Goal: Task Accomplishment & Management: Manage account settings

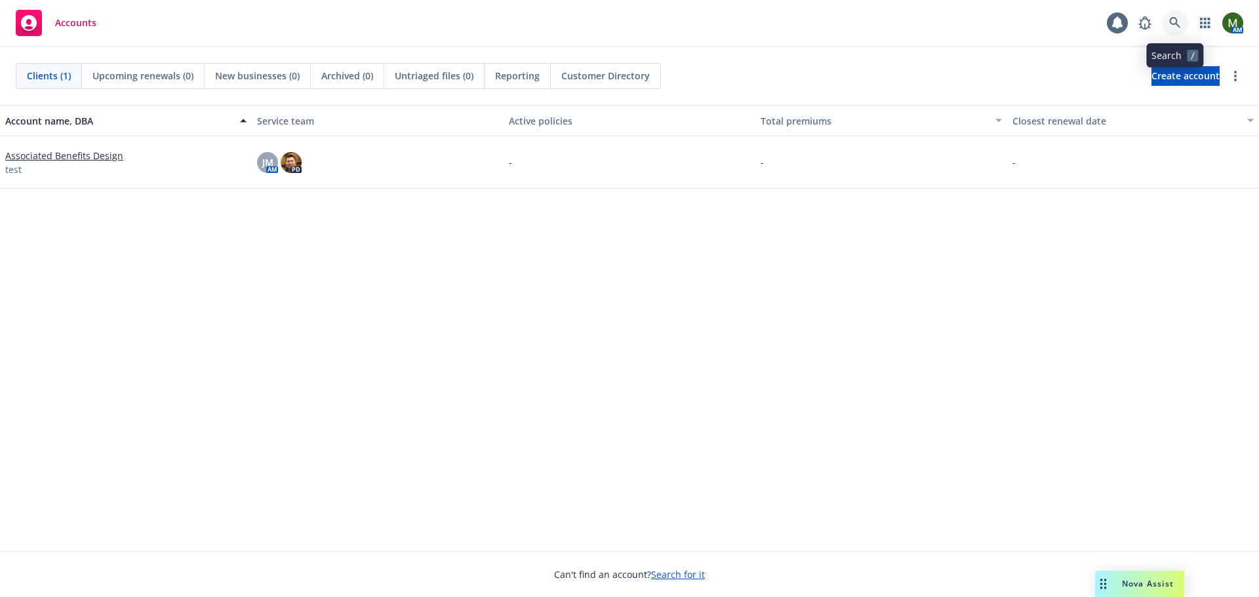
click at [1177, 28] on icon at bounding box center [1175, 23] width 12 height 12
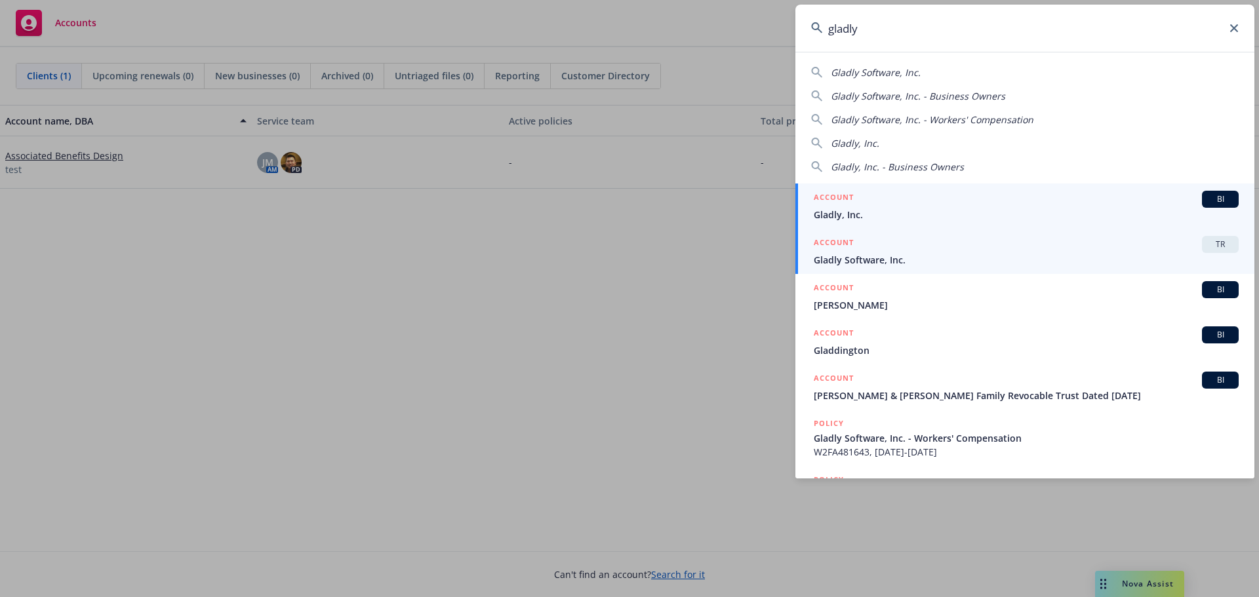
type input "gladly"
click at [886, 262] on span "Gladly Software, Inc." at bounding box center [1026, 260] width 425 height 14
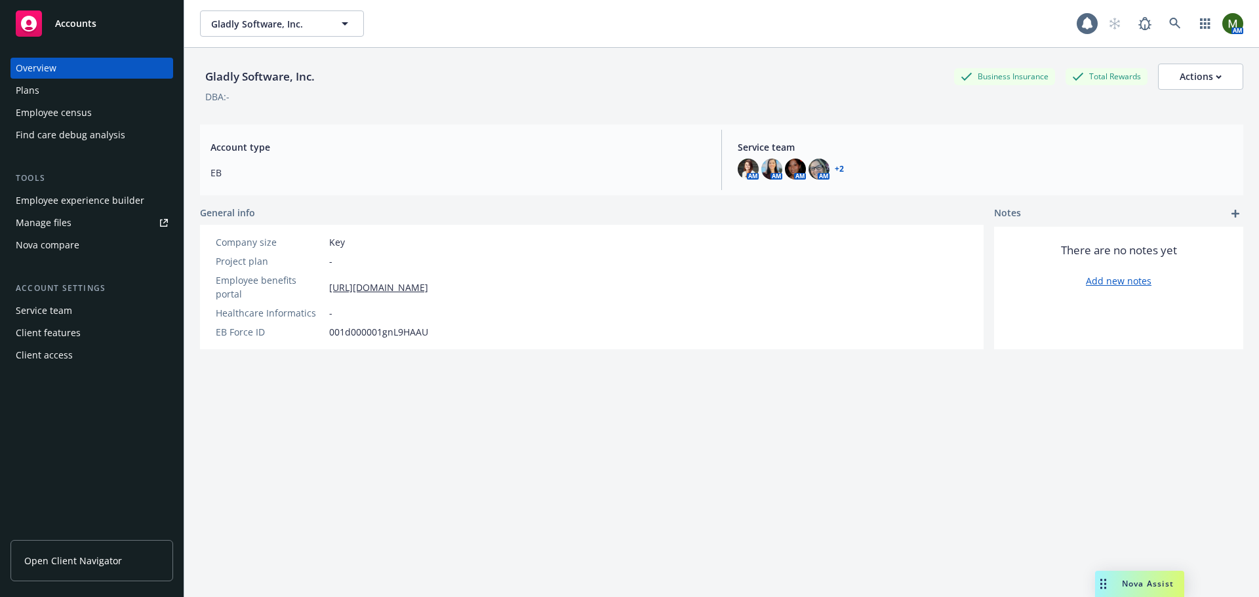
click at [80, 95] on div "Plans" at bounding box center [92, 90] width 152 height 21
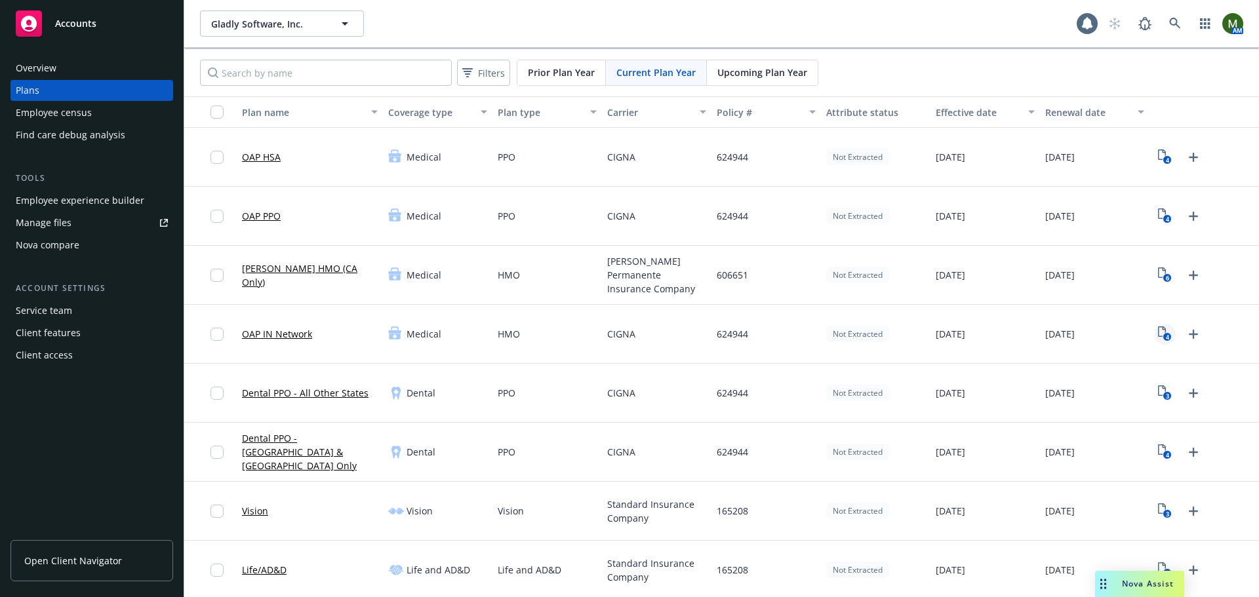
click at [1158, 327] on icon "View Plan Documents" at bounding box center [1162, 332] width 8 height 10
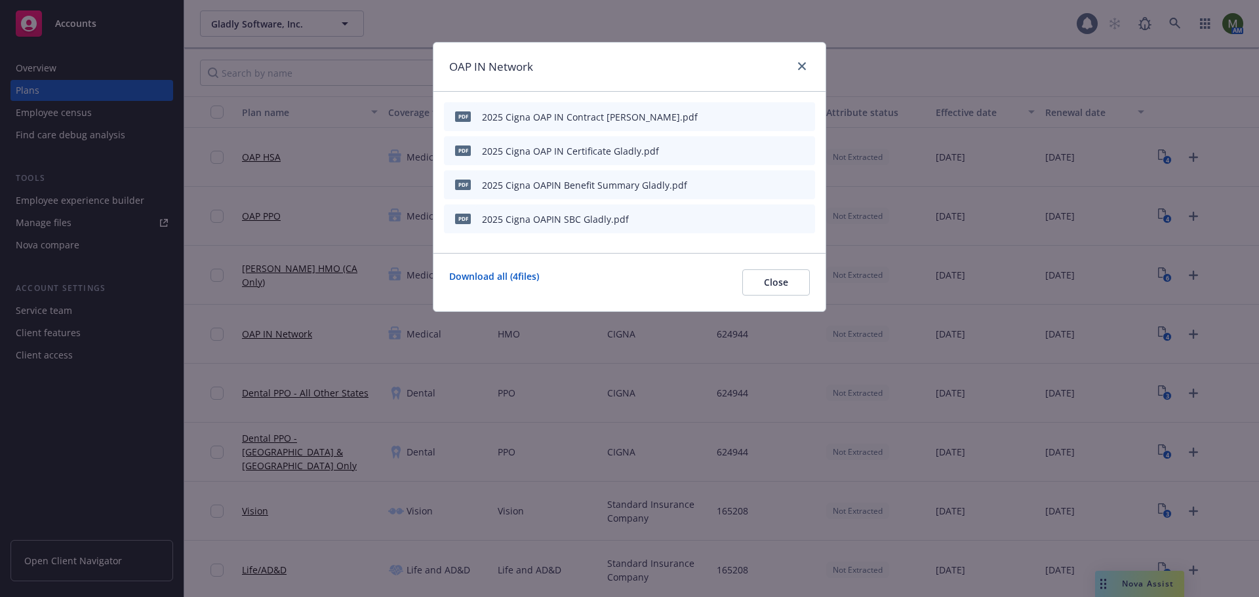
click at [780, 113] on icon "preview file" at bounding box center [782, 115] width 12 height 9
click at [780, 218] on icon "preview file" at bounding box center [782, 218] width 12 height 9
click at [764, 220] on icon "download file" at bounding box center [760, 218] width 10 height 10
click at [797, 68] on link "close" at bounding box center [802, 66] width 16 height 16
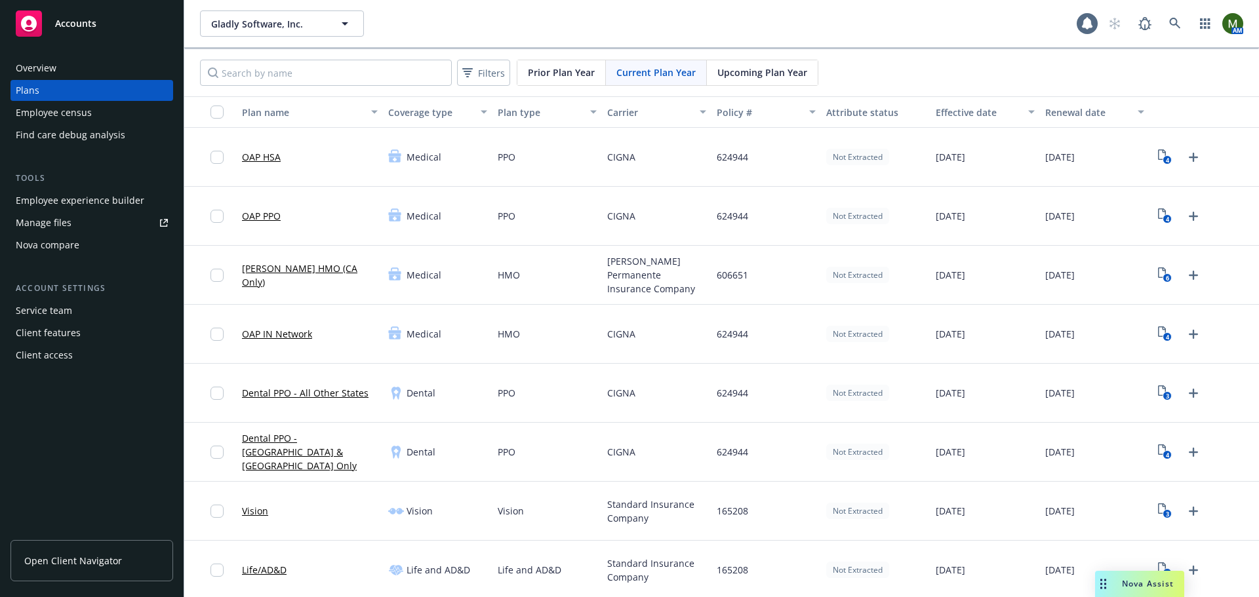
click at [124, 200] on div "Employee experience builder" at bounding box center [80, 200] width 129 height 21
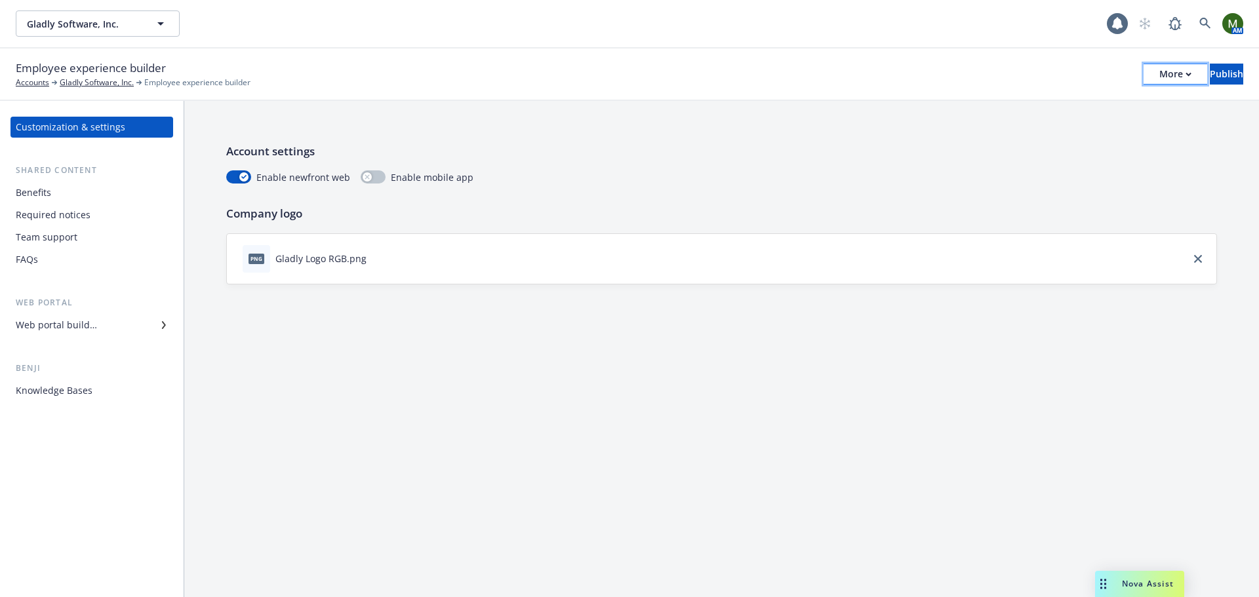
click at [1159, 78] on div "More" at bounding box center [1175, 74] width 32 height 20
click at [1107, 129] on link "Copy portal link" at bounding box center [1067, 130] width 194 height 26
click at [93, 319] on div "Web portal builder" at bounding box center [56, 325] width 81 height 21
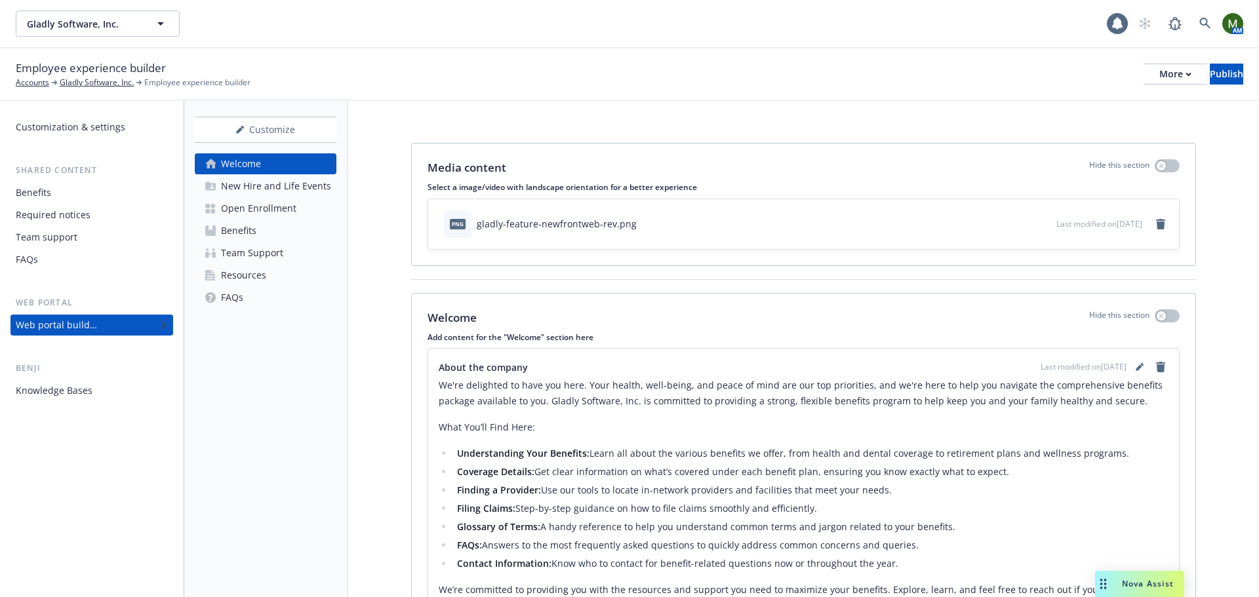
click at [244, 212] on div "Open Enrollment" at bounding box center [258, 208] width 75 height 21
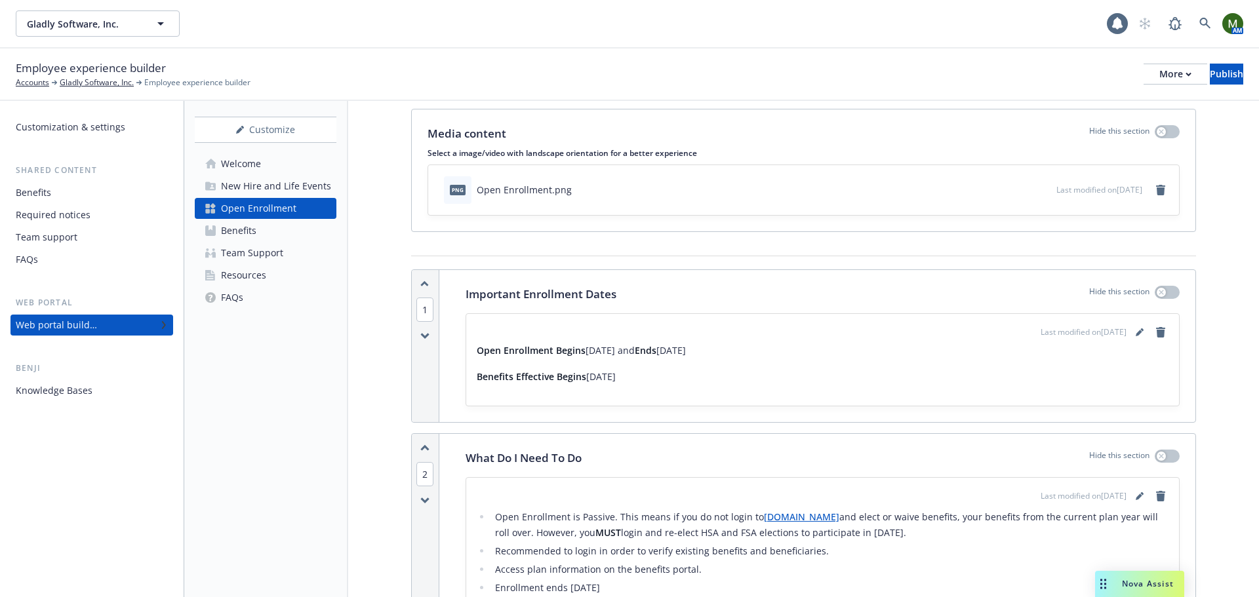
scroll to position [66, 0]
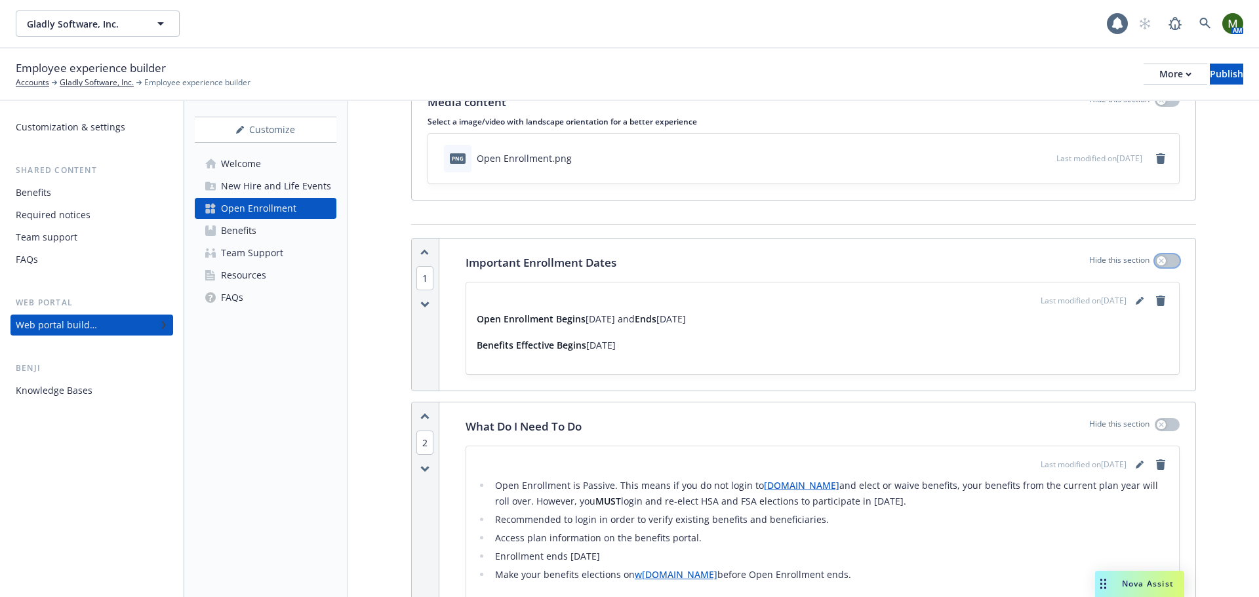
drag, startPoint x: 1163, startPoint y: 257, endPoint x: 1005, endPoint y: 244, distance: 159.2
click at [1005, 244] on div "Important Enrollment Dates Hide this section Last modified on 10/15/2025 Open E…" at bounding box center [823, 315] width 746 height 152
click at [1155, 256] on button "button" at bounding box center [1167, 260] width 25 height 13
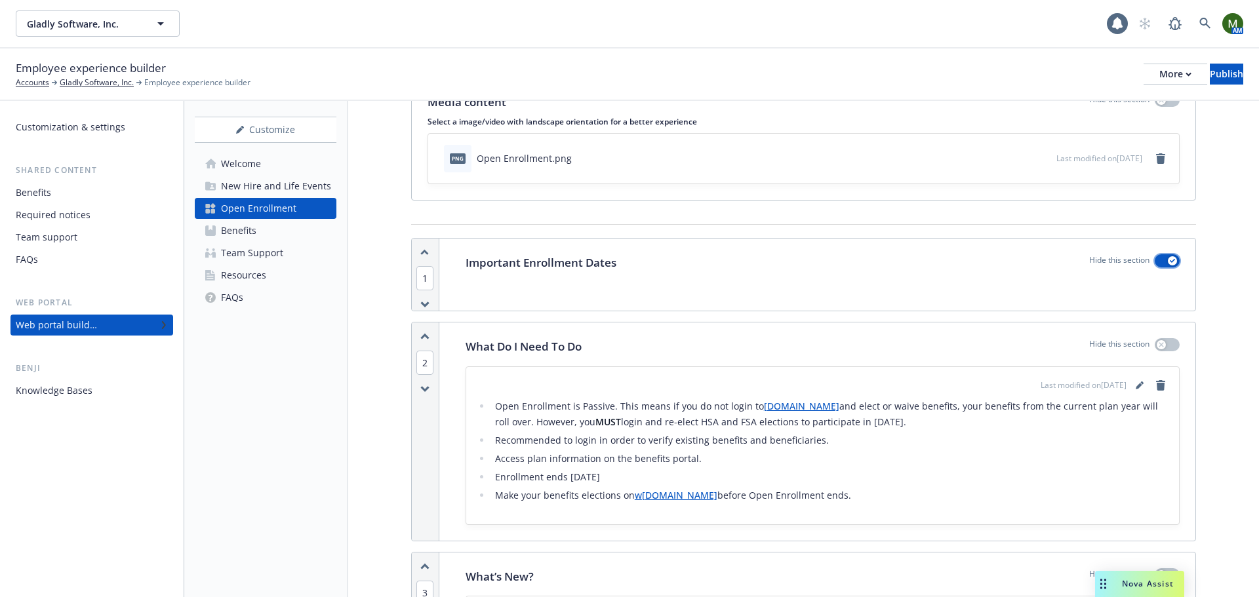
click at [1155, 262] on button "button" at bounding box center [1167, 260] width 25 height 13
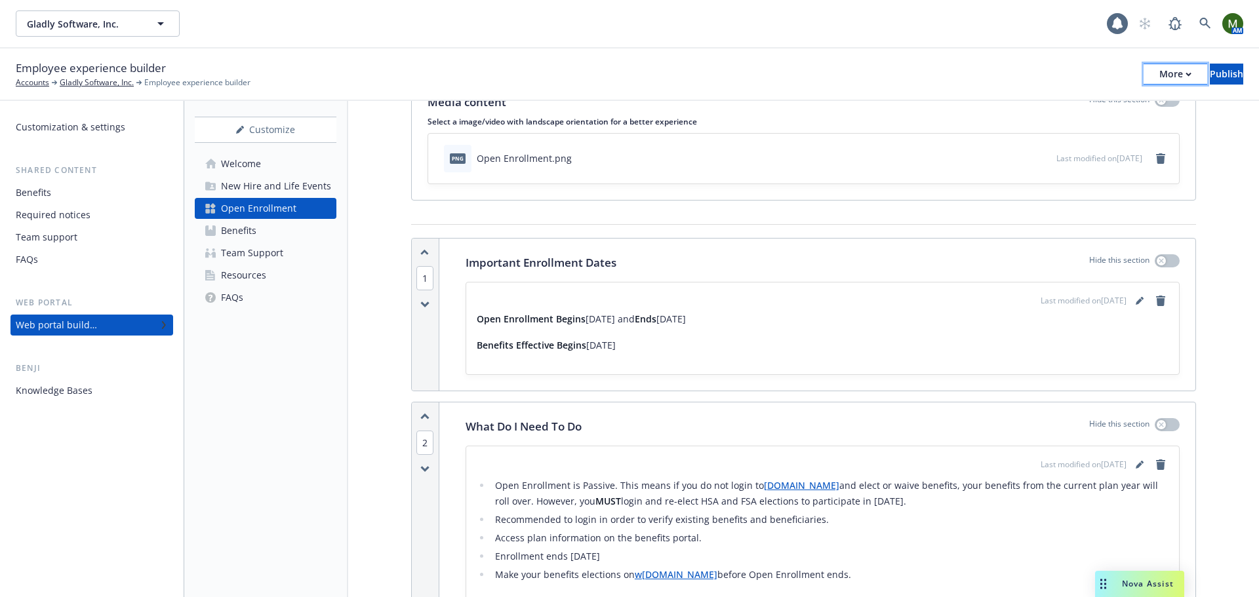
click at [1159, 78] on div "More" at bounding box center [1175, 74] width 32 height 20
click at [1102, 104] on link "Copy preview link" at bounding box center [1067, 103] width 194 height 26
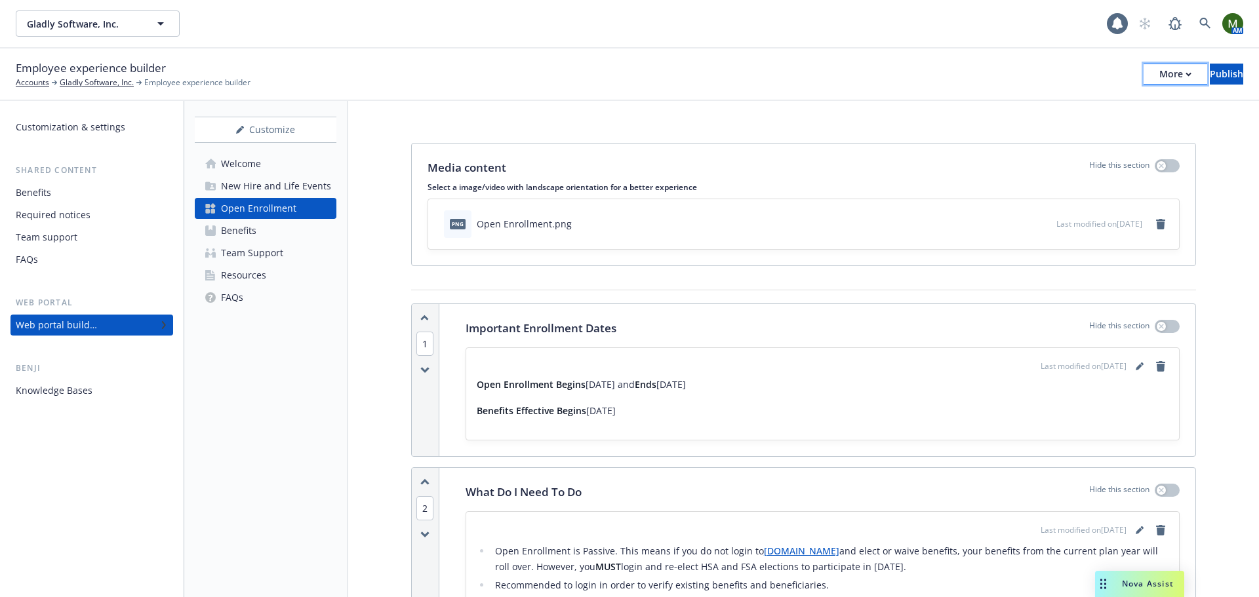
click at [1159, 68] on div "More" at bounding box center [1175, 74] width 32 height 20
click at [1079, 100] on link "Copy preview link" at bounding box center [1067, 103] width 194 height 26
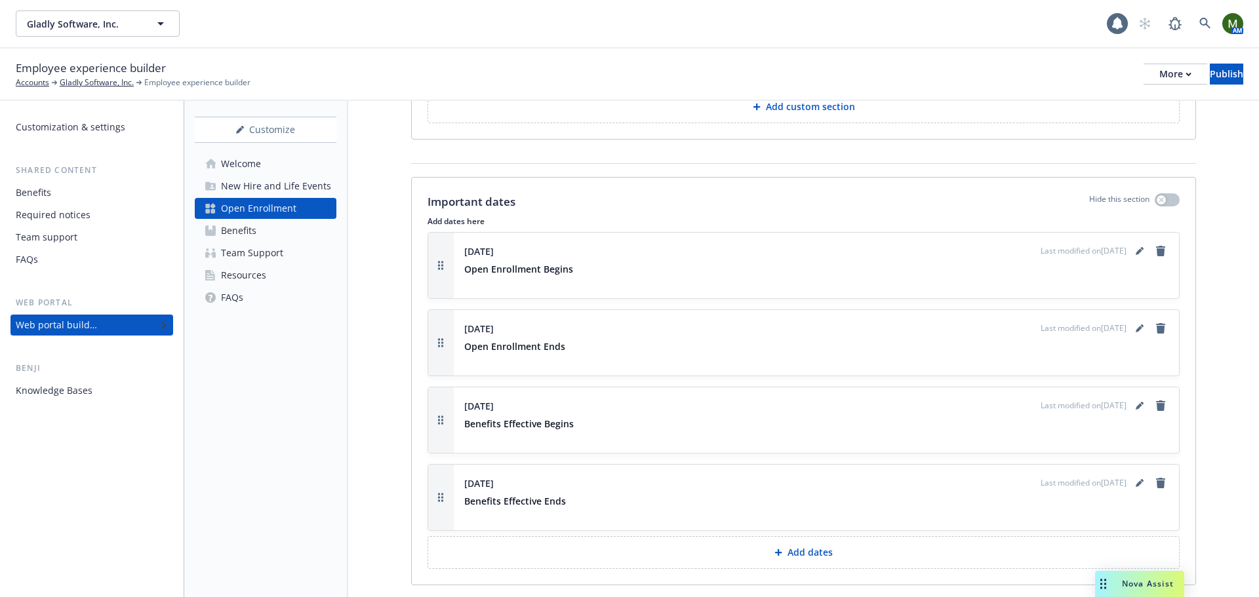
scroll to position [1574, 0]
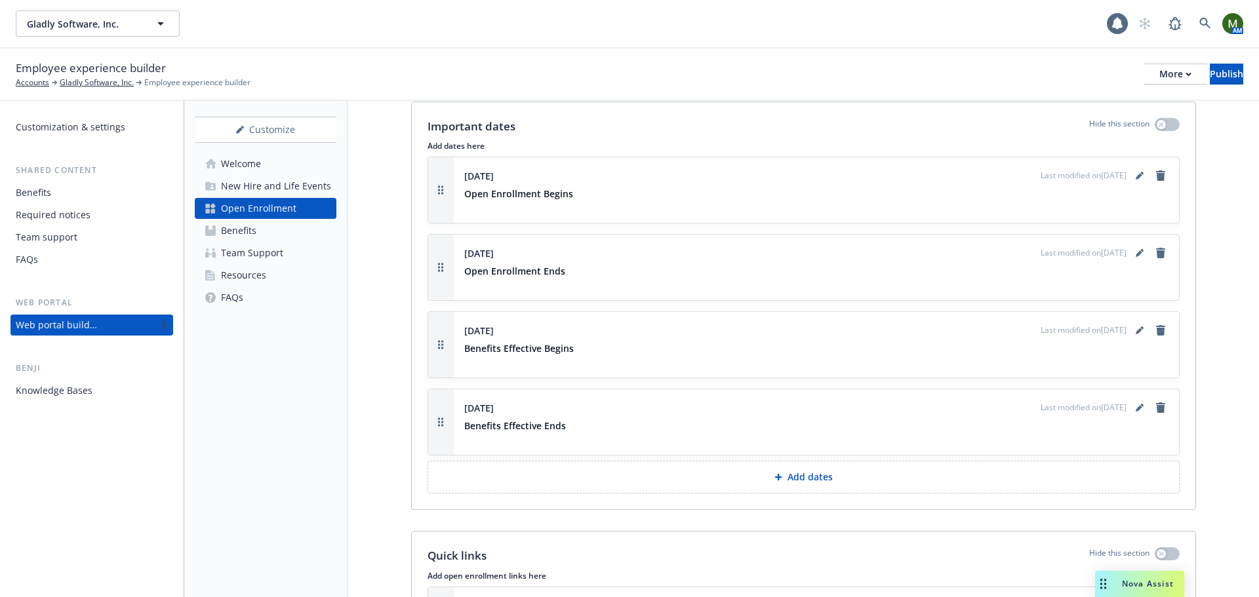
click at [222, 228] on div "Benefits" at bounding box center [238, 230] width 35 height 21
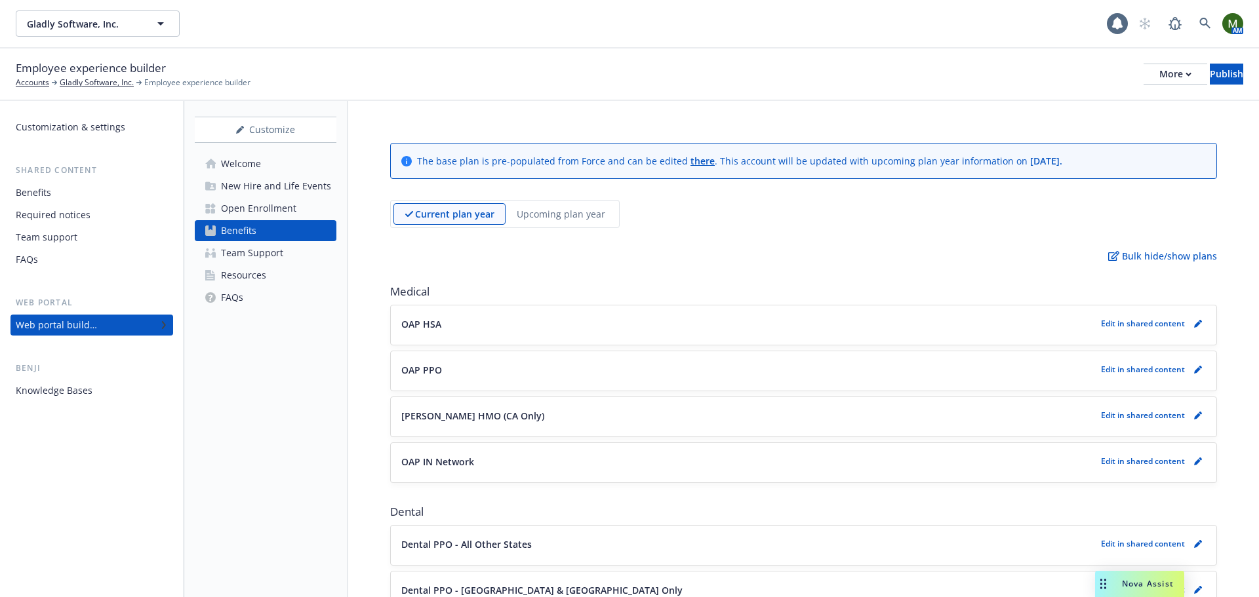
click at [1141, 319] on p "Edit in shared content" at bounding box center [1143, 323] width 84 height 11
click at [1142, 323] on p "Edit in shared content" at bounding box center [1143, 323] width 84 height 11
click at [1194, 325] on icon "pencil" at bounding box center [1198, 324] width 8 height 8
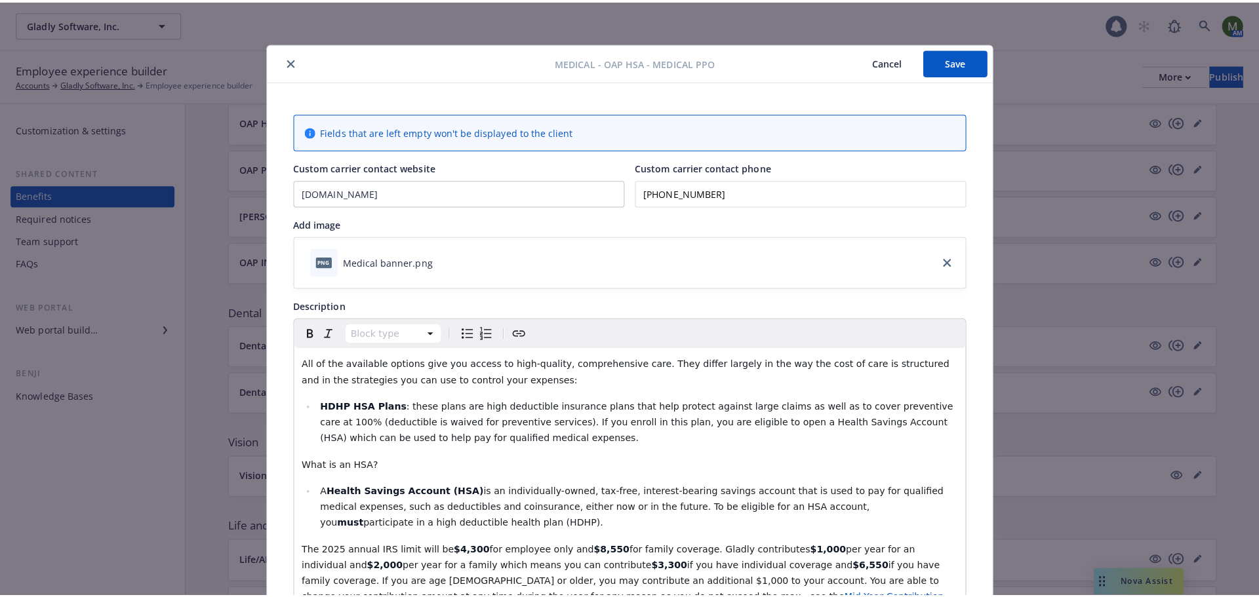
scroll to position [39, 0]
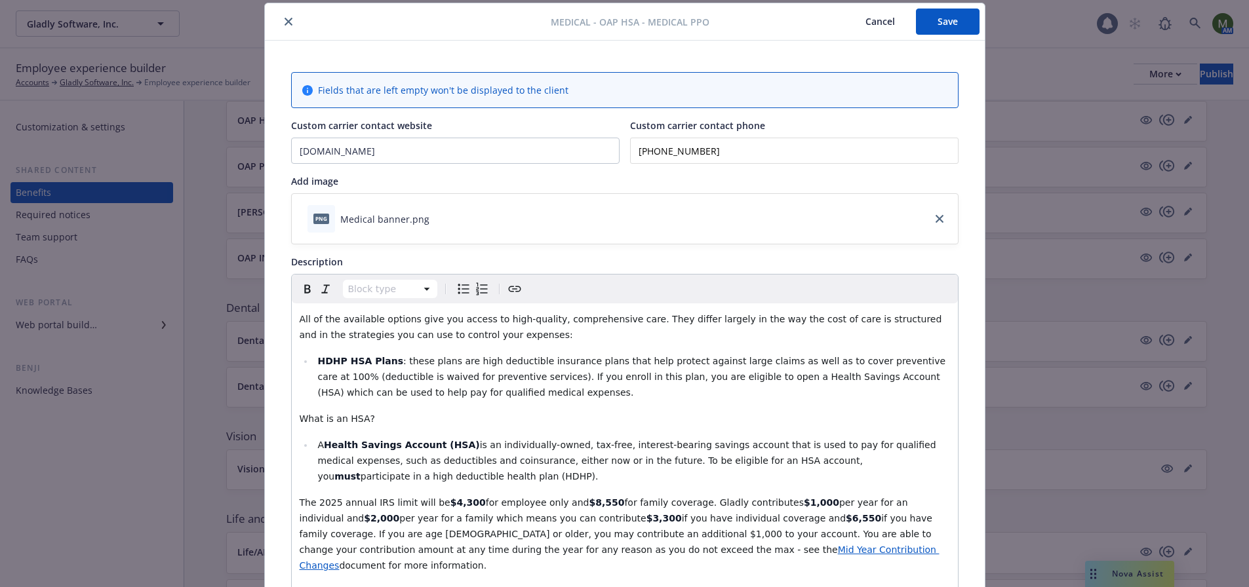
click at [285, 18] on icon "close" at bounding box center [289, 22] width 8 height 8
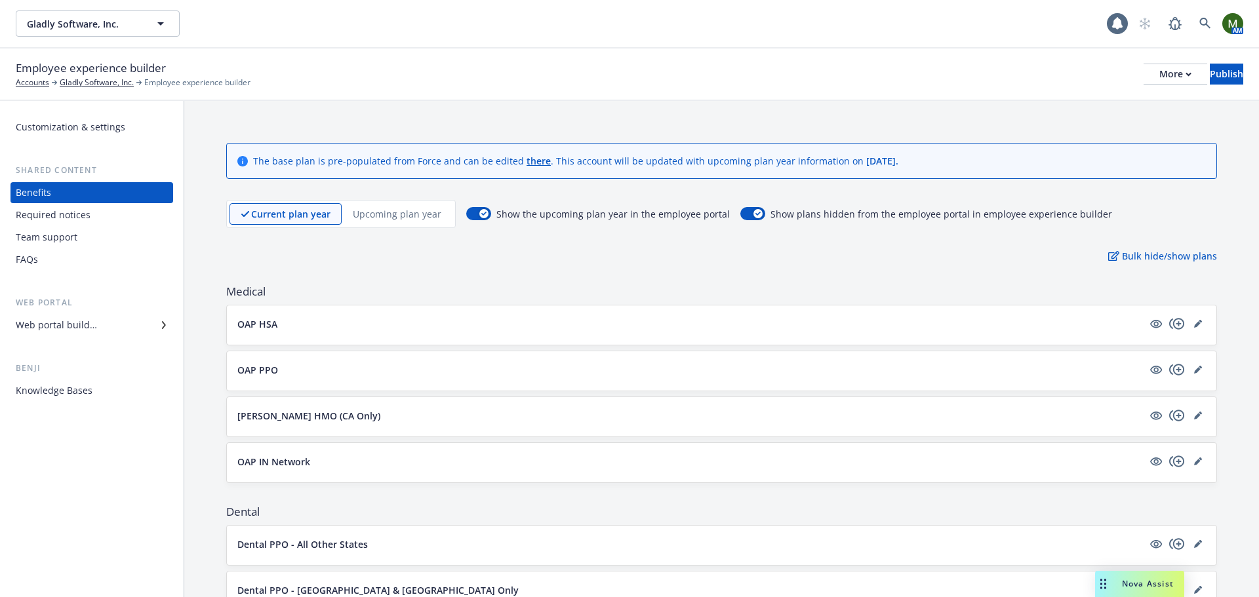
click at [384, 212] on p "Upcoming plan year" at bounding box center [397, 214] width 89 height 14
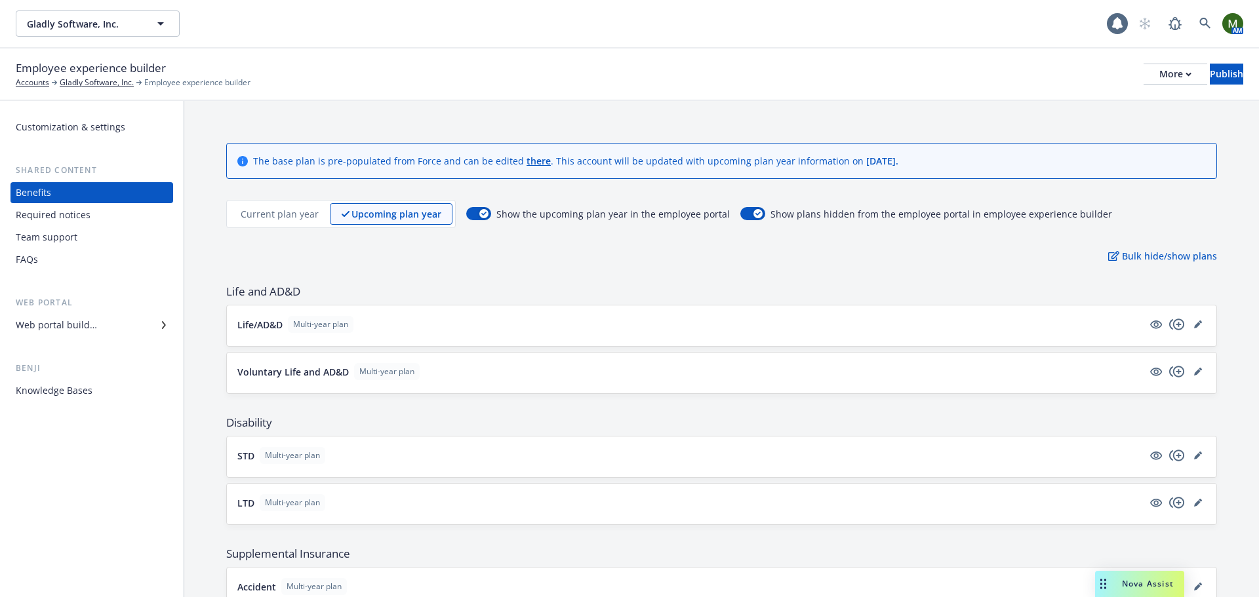
click at [288, 212] on p "Current plan year" at bounding box center [280, 214] width 78 height 14
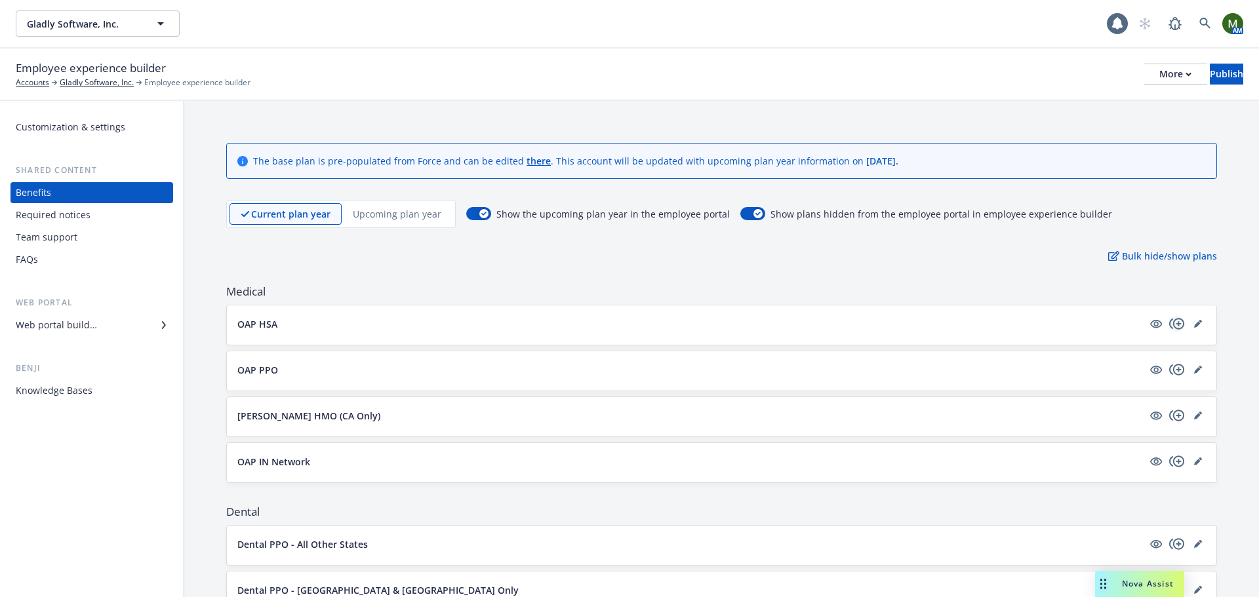
click at [1169, 323] on icon "copyPlus" at bounding box center [1177, 324] width 16 height 16
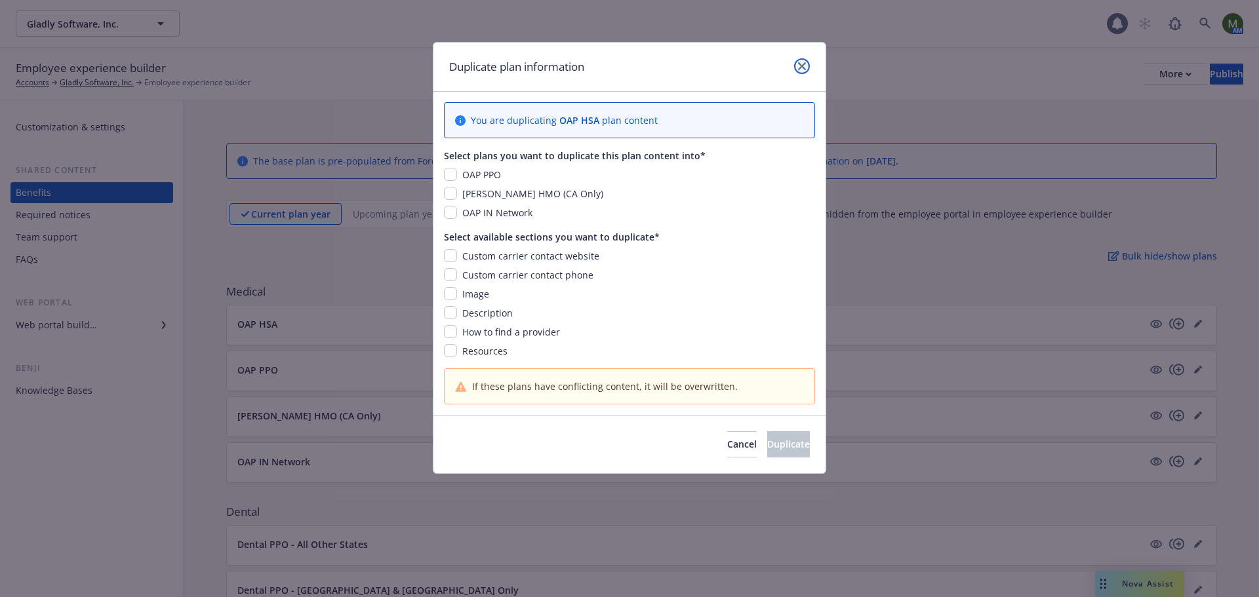
click at [797, 63] on link "close" at bounding box center [802, 66] width 16 height 16
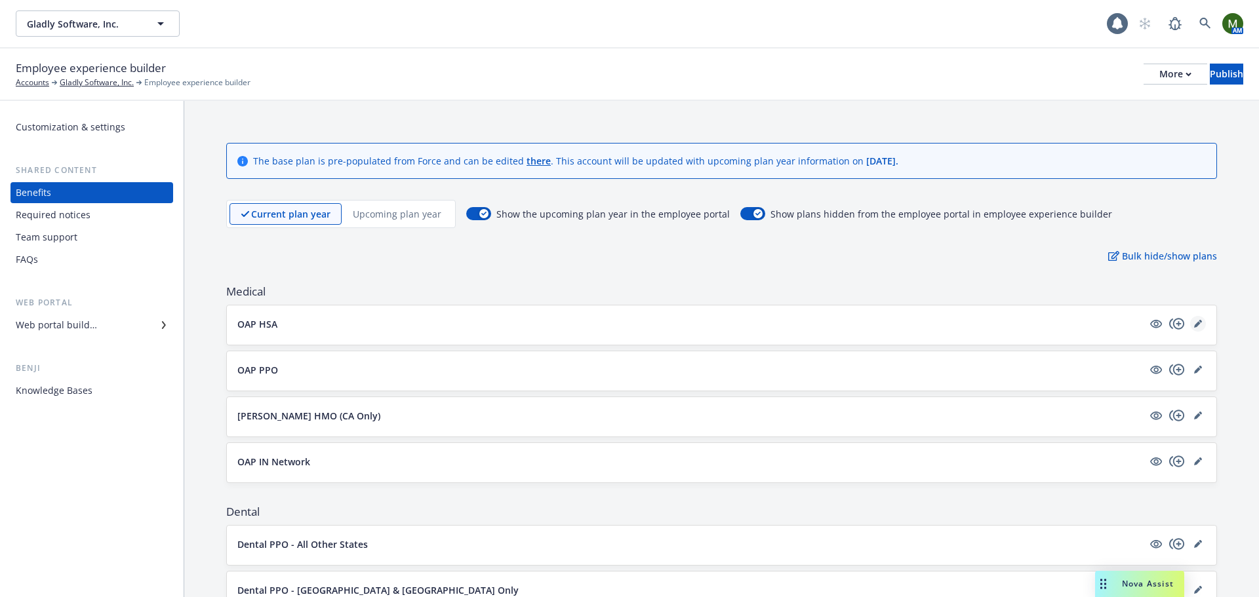
click at [1190, 328] on link "editPencil" at bounding box center [1198, 324] width 16 height 16
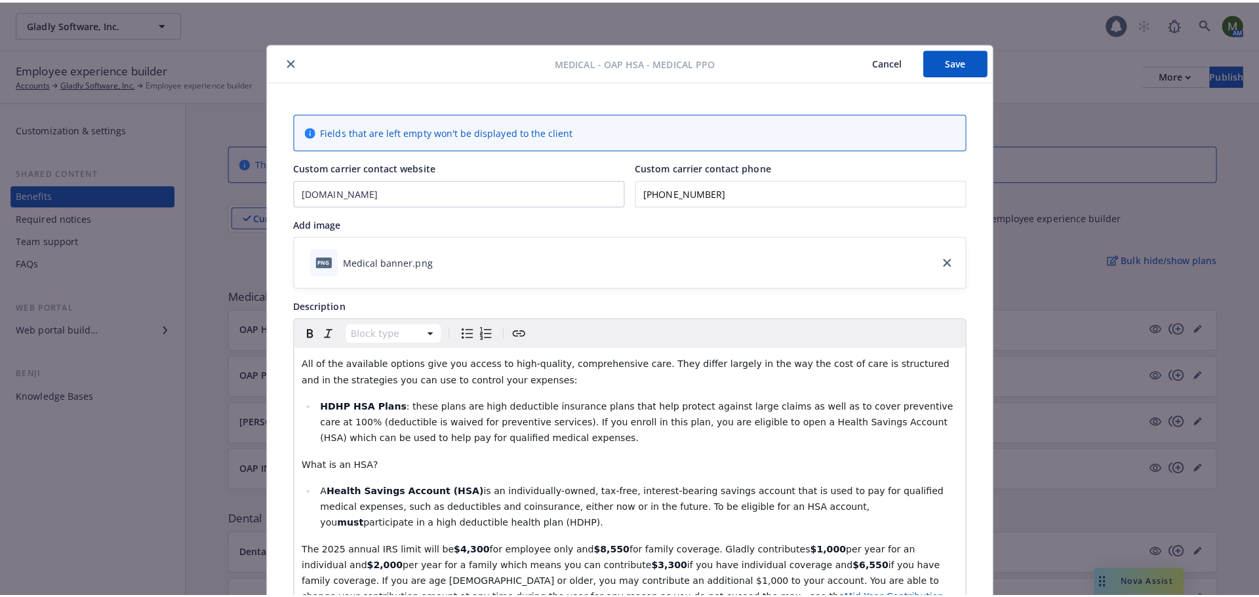
scroll to position [39, 0]
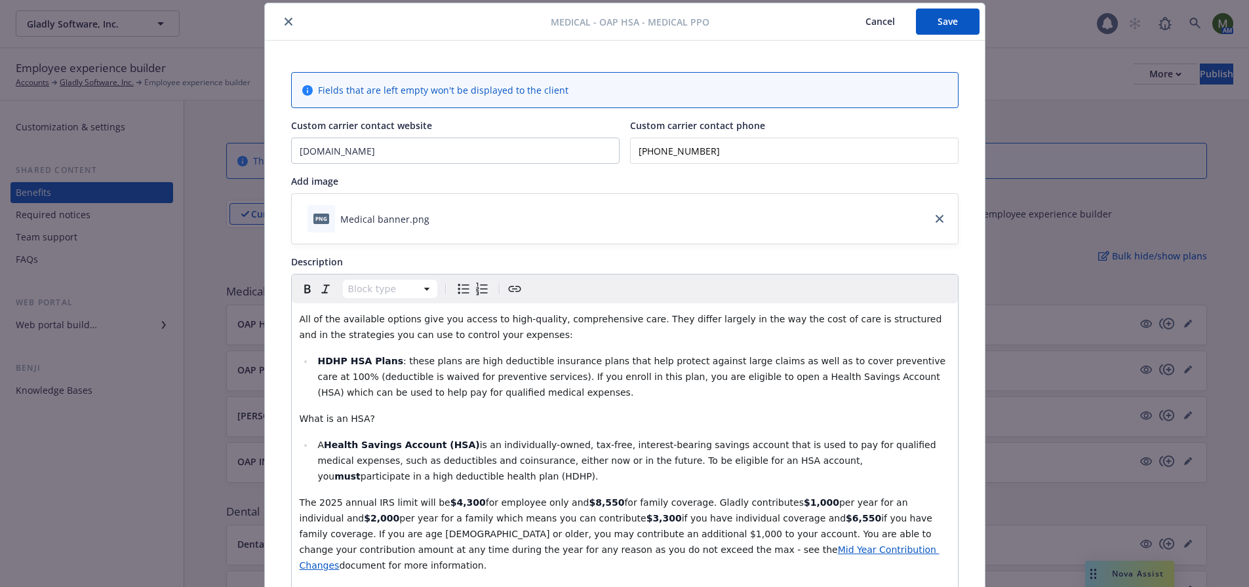
click at [286, 20] on icon "close" at bounding box center [289, 22] width 8 height 8
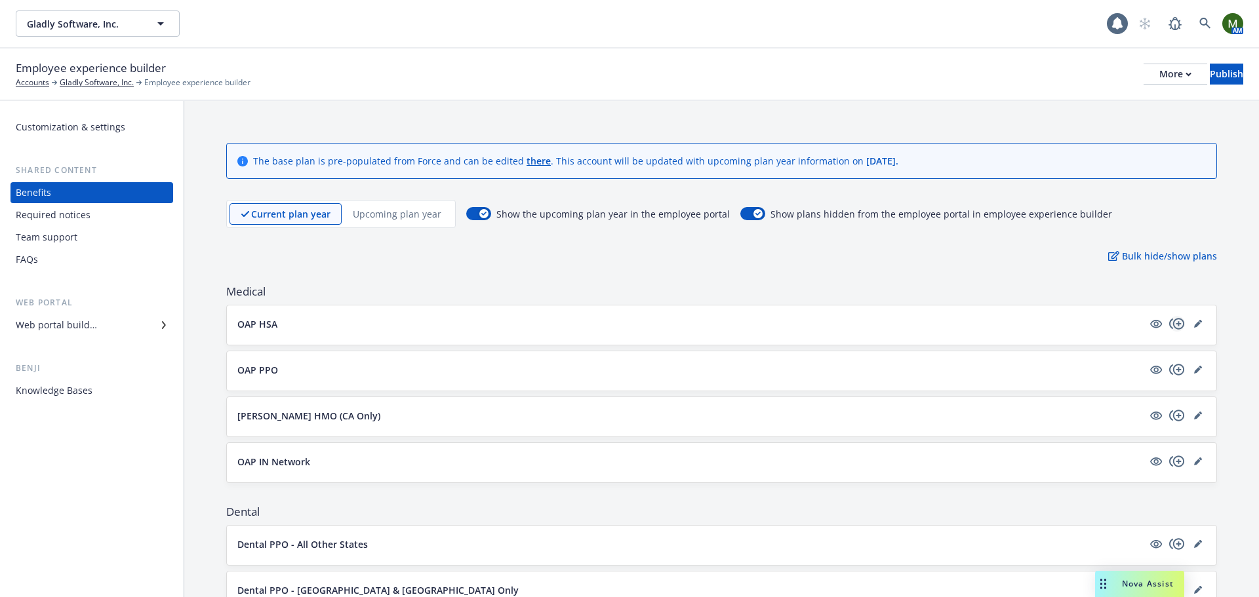
click at [1169, 327] on icon "copyPlus" at bounding box center [1177, 324] width 16 height 16
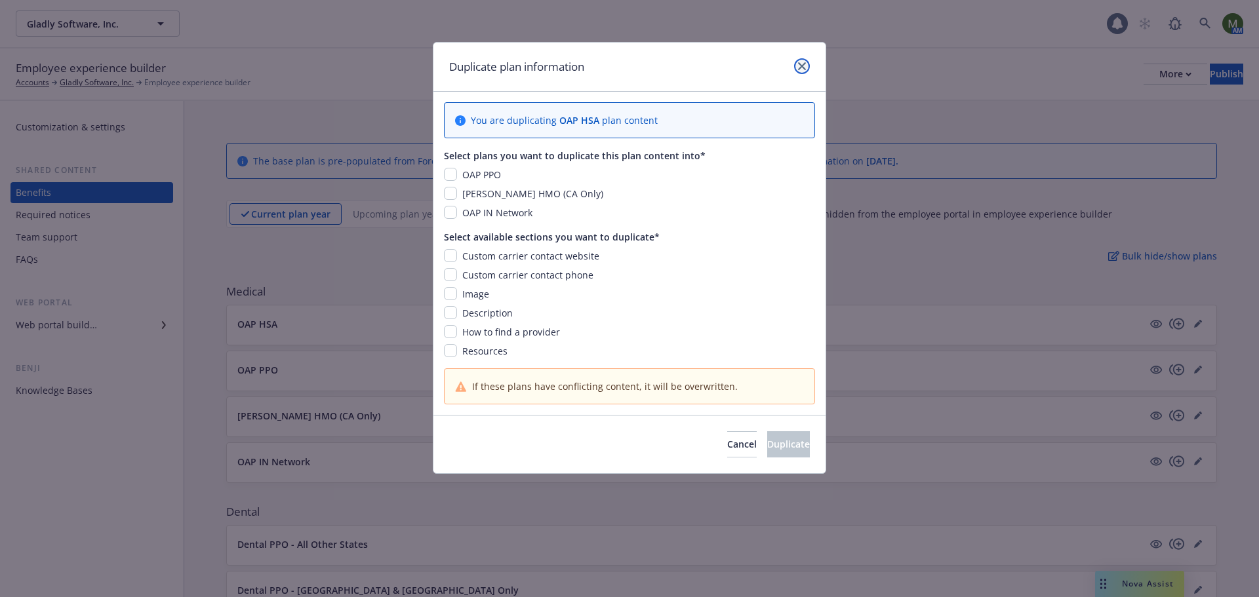
click at [805, 70] on link "close" at bounding box center [802, 66] width 16 height 16
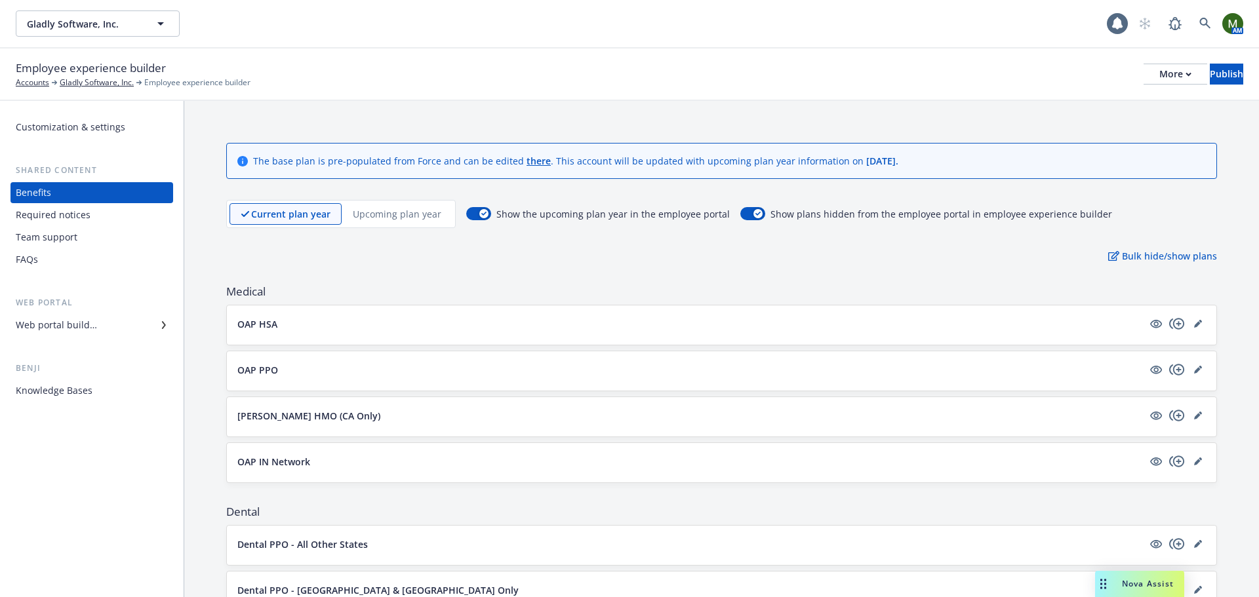
click at [378, 212] on p "Upcoming plan year" at bounding box center [397, 214] width 89 height 14
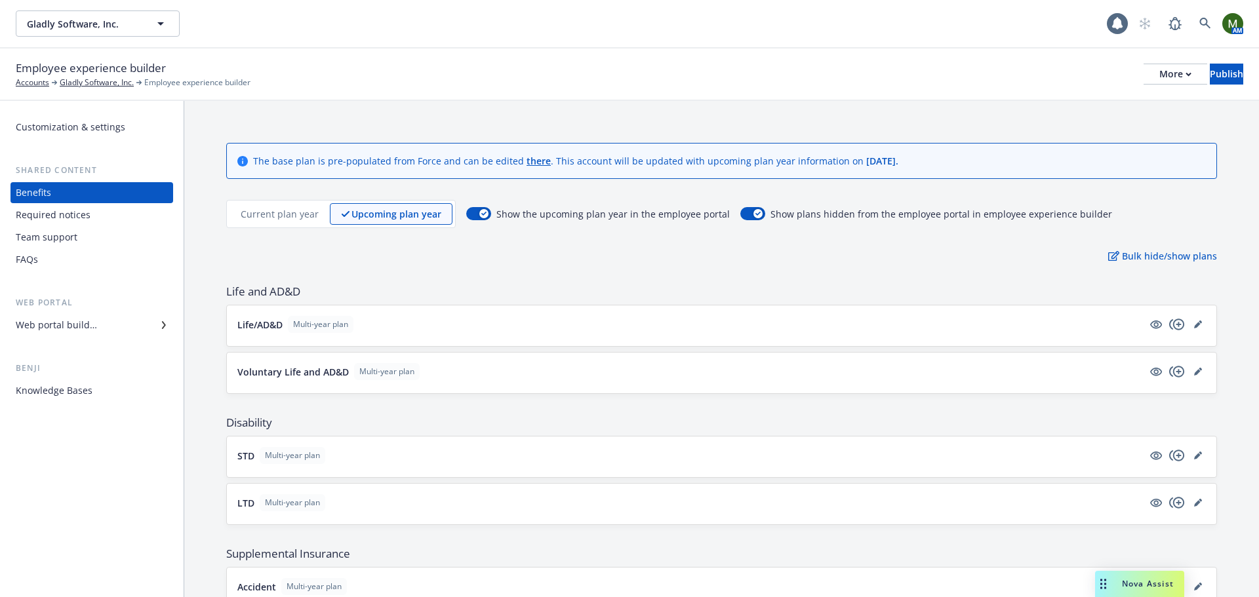
click at [296, 214] on p "Current plan year" at bounding box center [280, 214] width 78 height 14
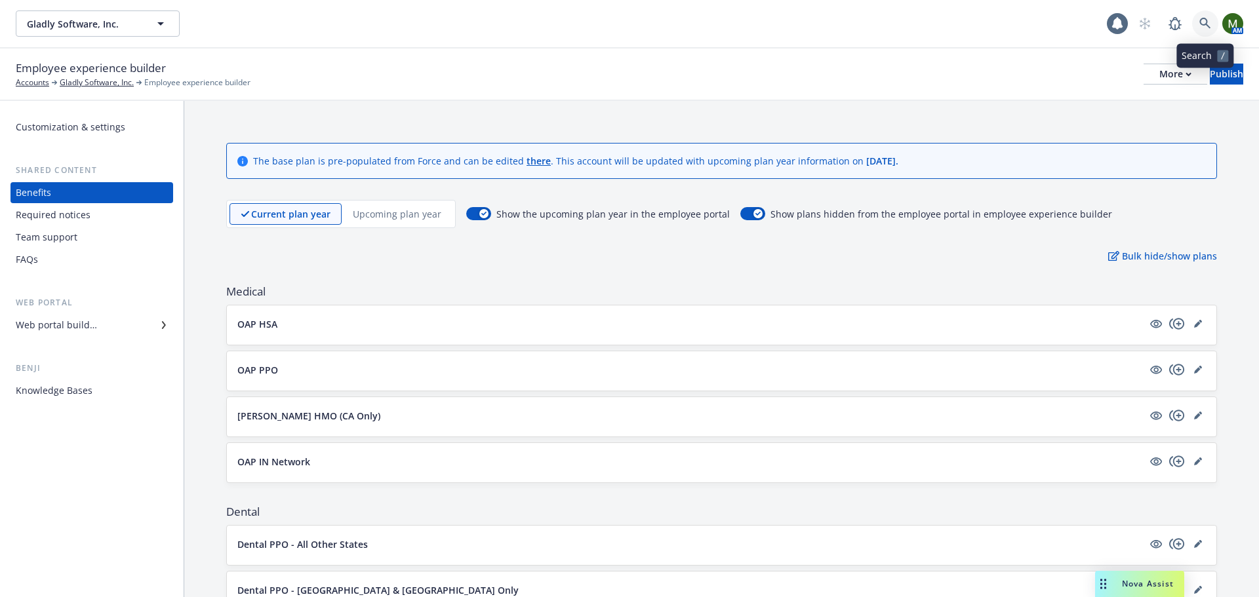
click at [1199, 14] on link at bounding box center [1205, 23] width 26 height 26
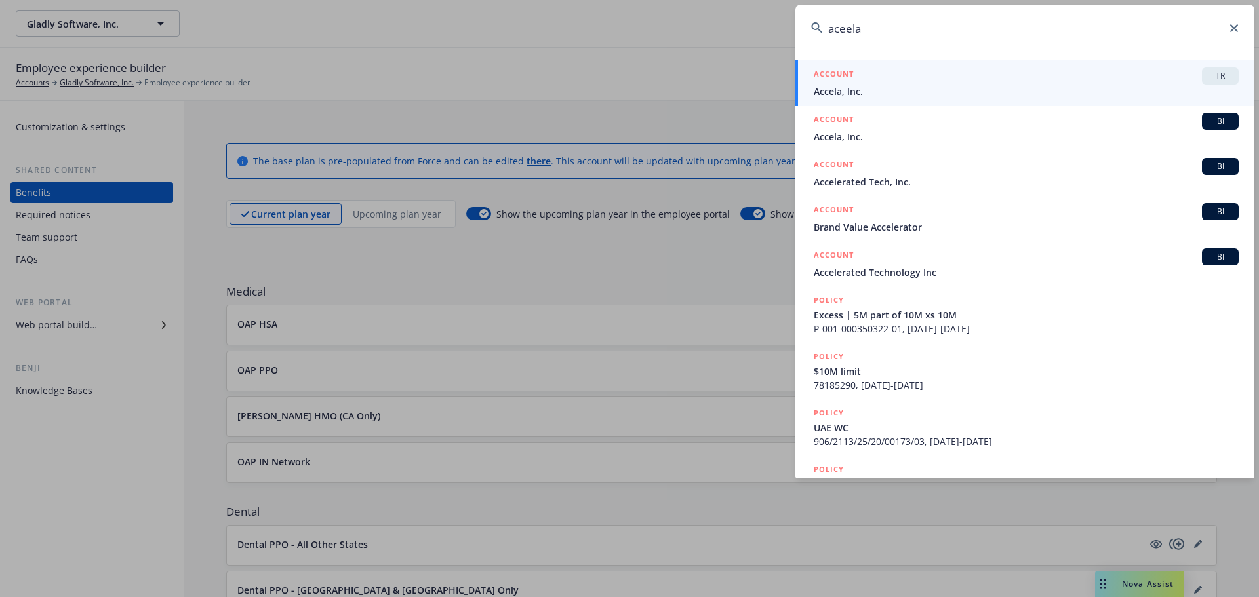
type input "aceela"
click at [924, 81] on div "ACCOUNT TR" at bounding box center [1026, 76] width 425 height 17
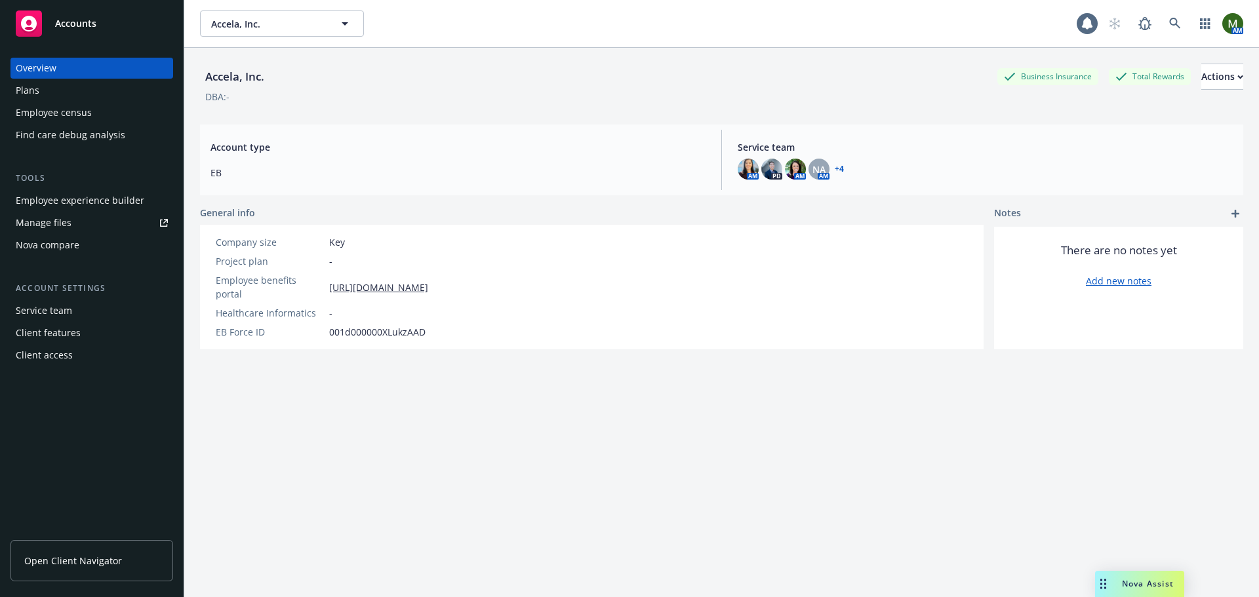
click at [96, 195] on div "Employee experience builder" at bounding box center [80, 200] width 129 height 21
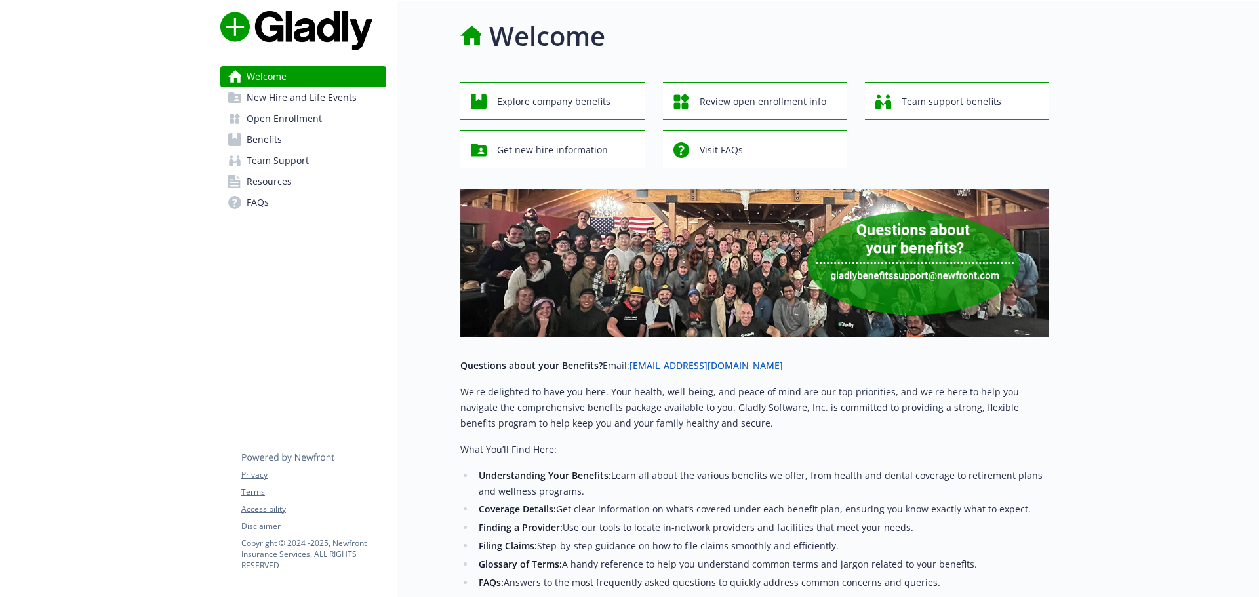
click at [275, 136] on span "Benefits" at bounding box center [264, 139] width 35 height 21
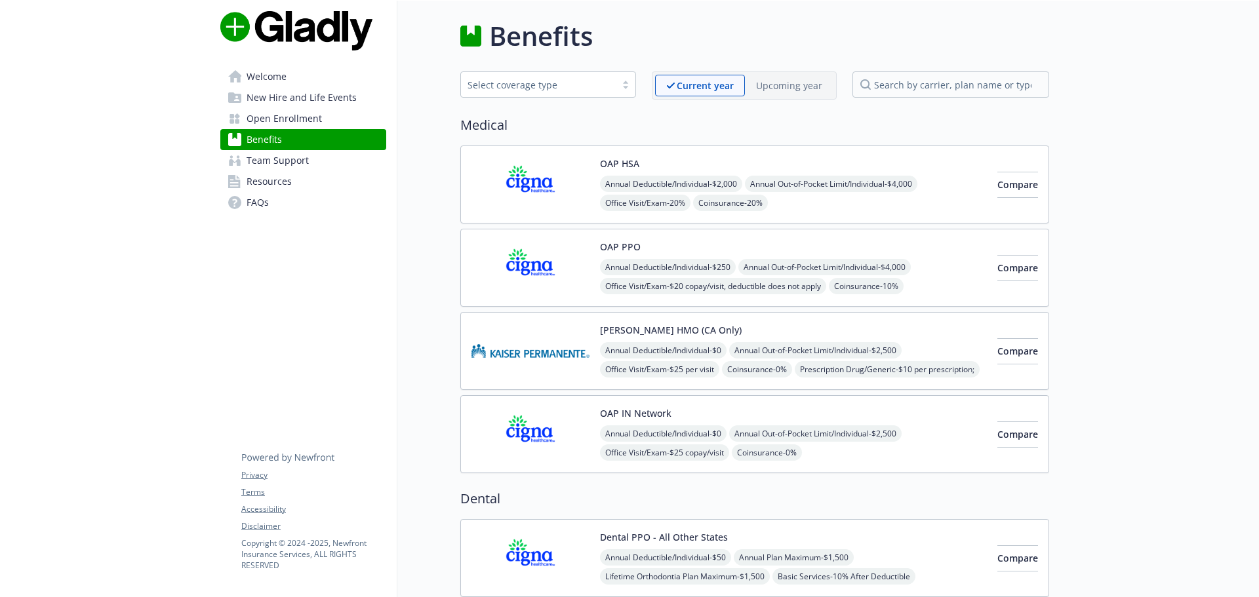
click at [560, 430] on img at bounding box center [530, 435] width 118 height 56
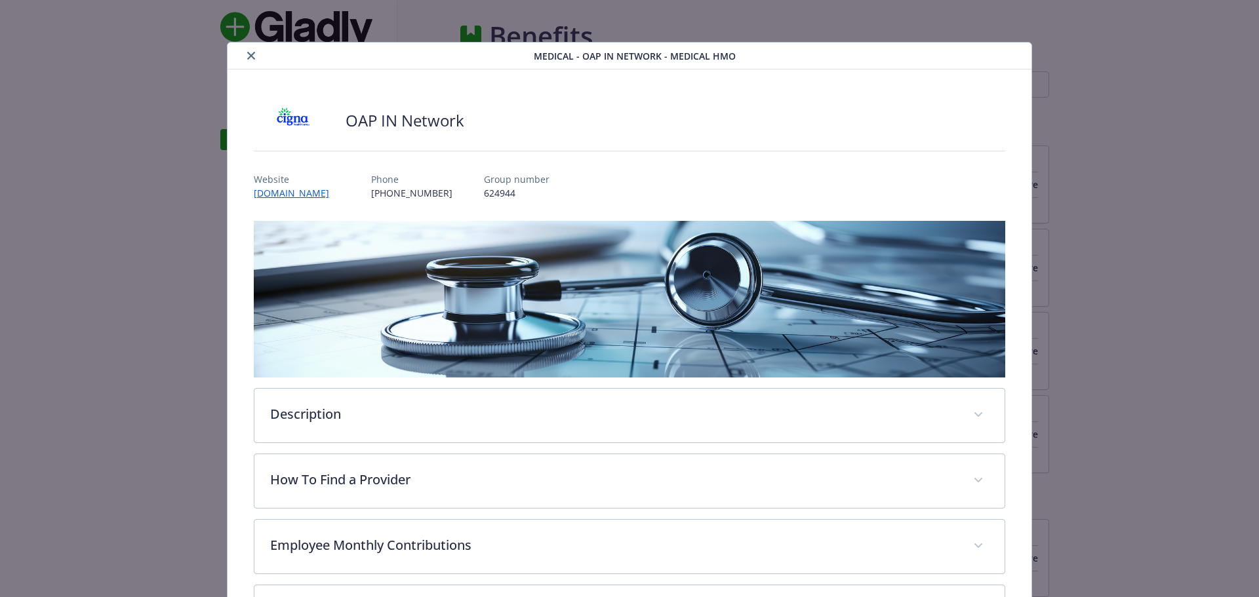
scroll to position [39, 0]
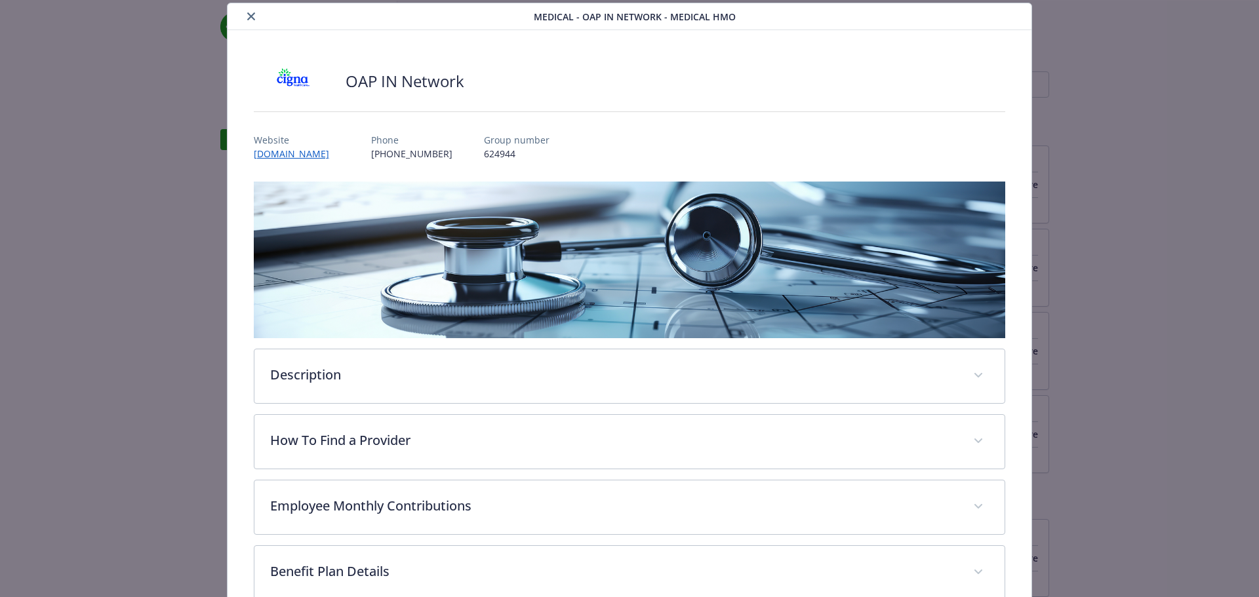
click at [728, 18] on span "Medical - OAP IN Network - Medical HMO" at bounding box center [635, 17] width 202 height 14
click at [247, 18] on icon "close" at bounding box center [251, 16] width 8 height 8
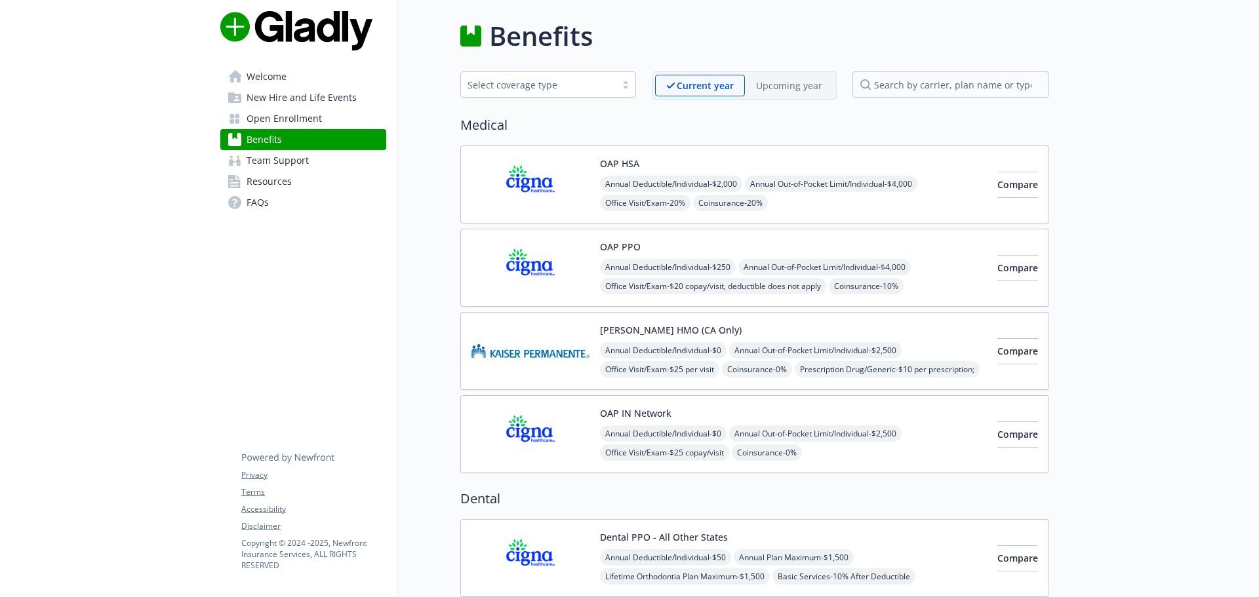
click at [275, 111] on span "Open Enrollment" at bounding box center [284, 118] width 75 height 21
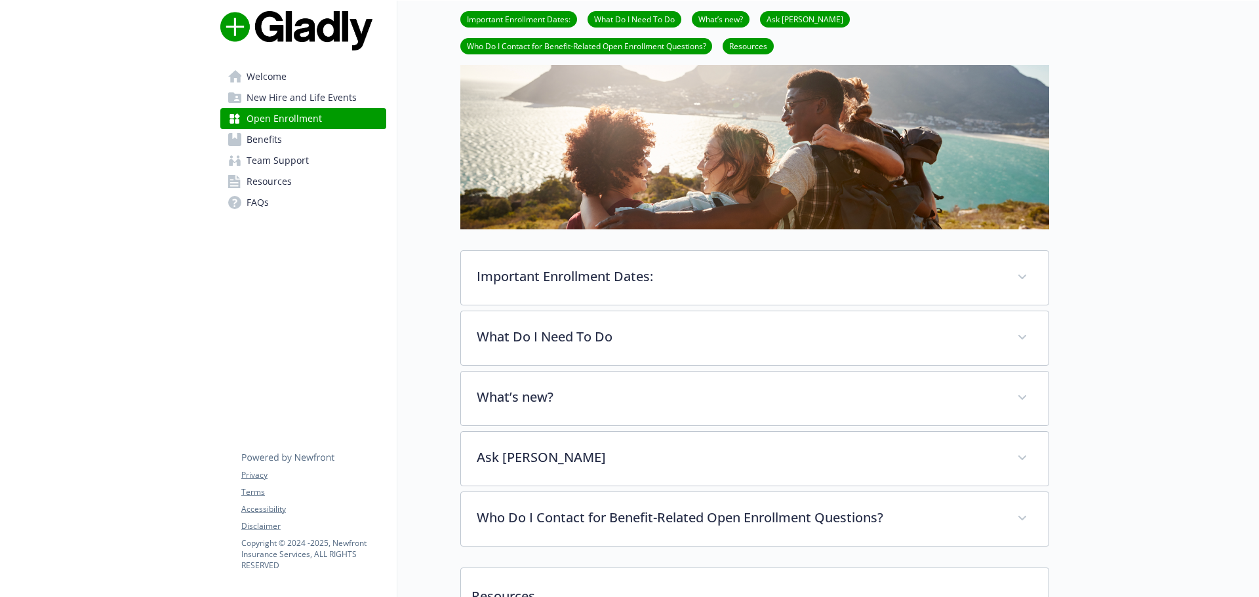
scroll to position [262, 0]
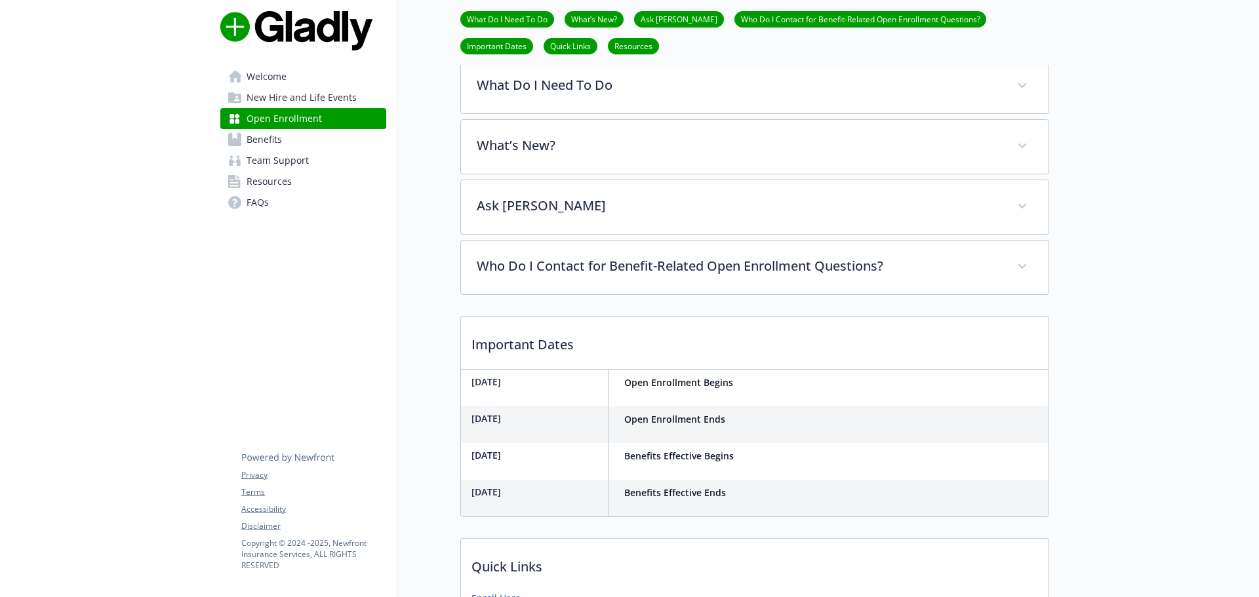
click at [378, 284] on div "Welcome New Hire and Life Events Open Enrollment Benefits Team Support Resource…" at bounding box center [304, 322] width 188 height 1169
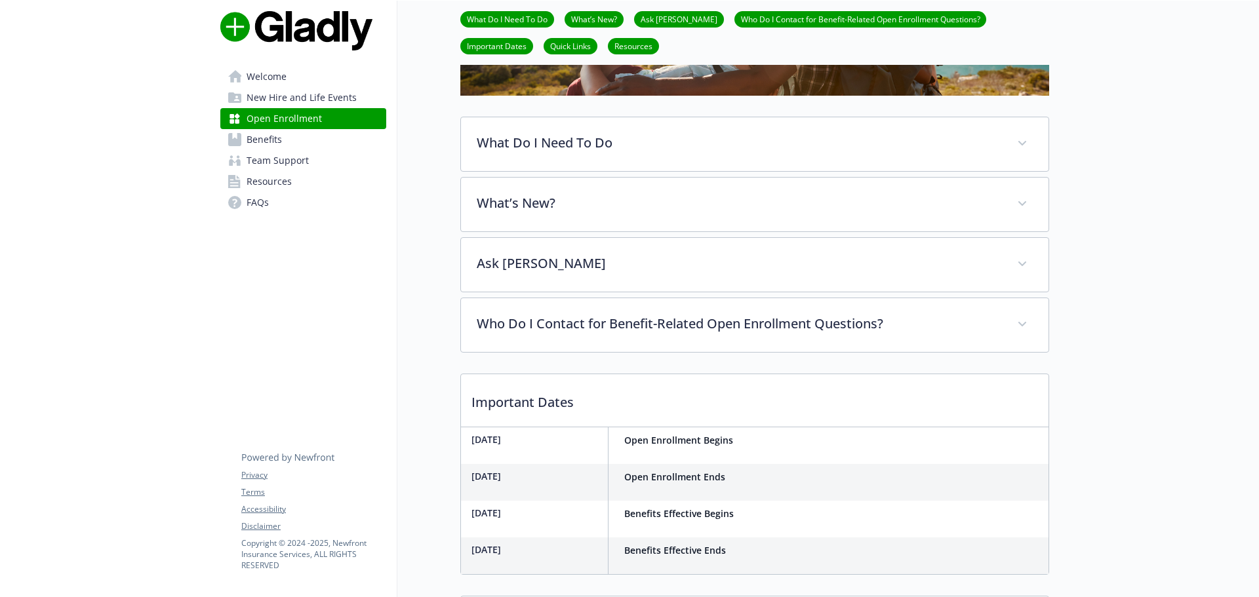
scroll to position [197, 0]
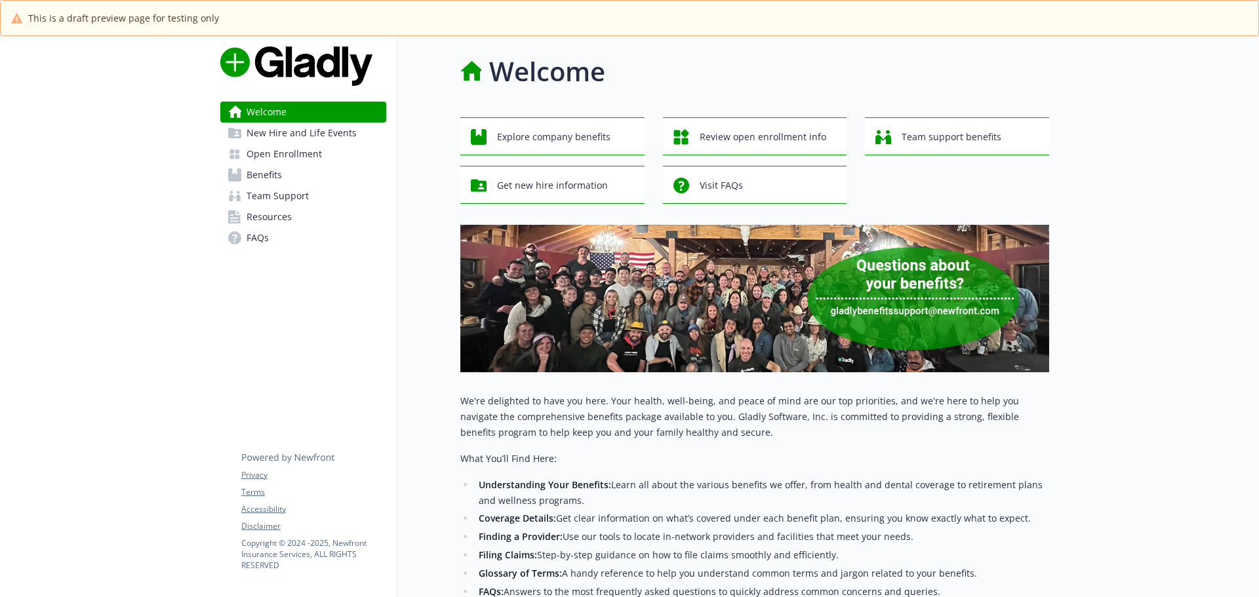
click at [344, 159] on link "Open Enrollment" at bounding box center [303, 154] width 166 height 21
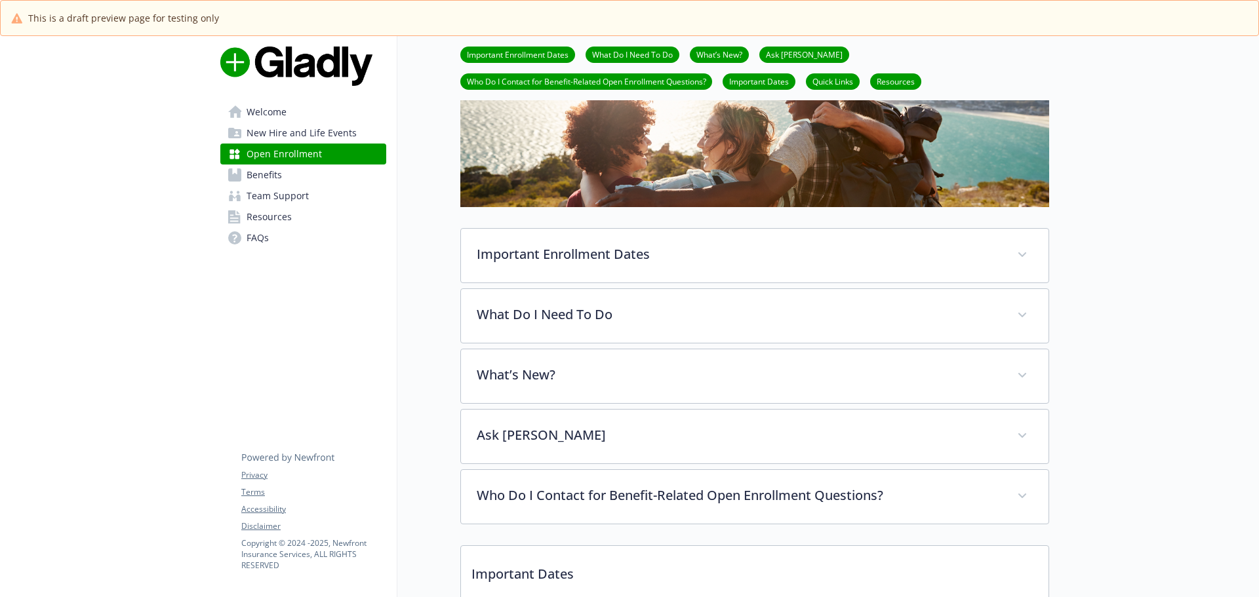
scroll to position [131, 0]
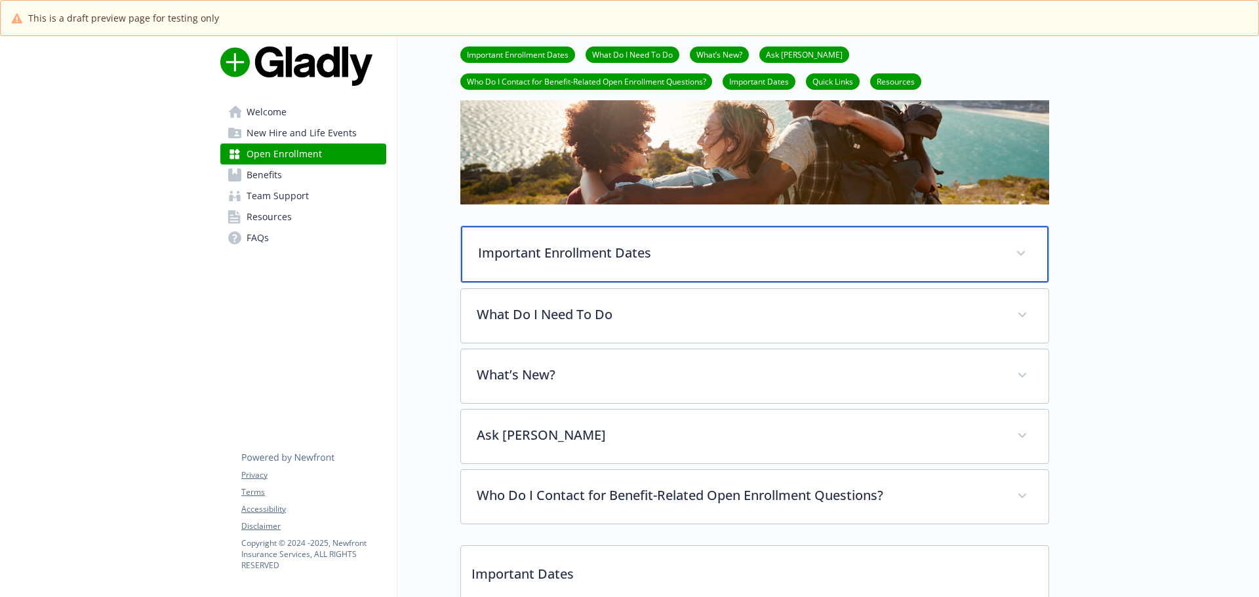
click at [617, 252] on p "Important Enrollment Dates" at bounding box center [739, 253] width 522 height 20
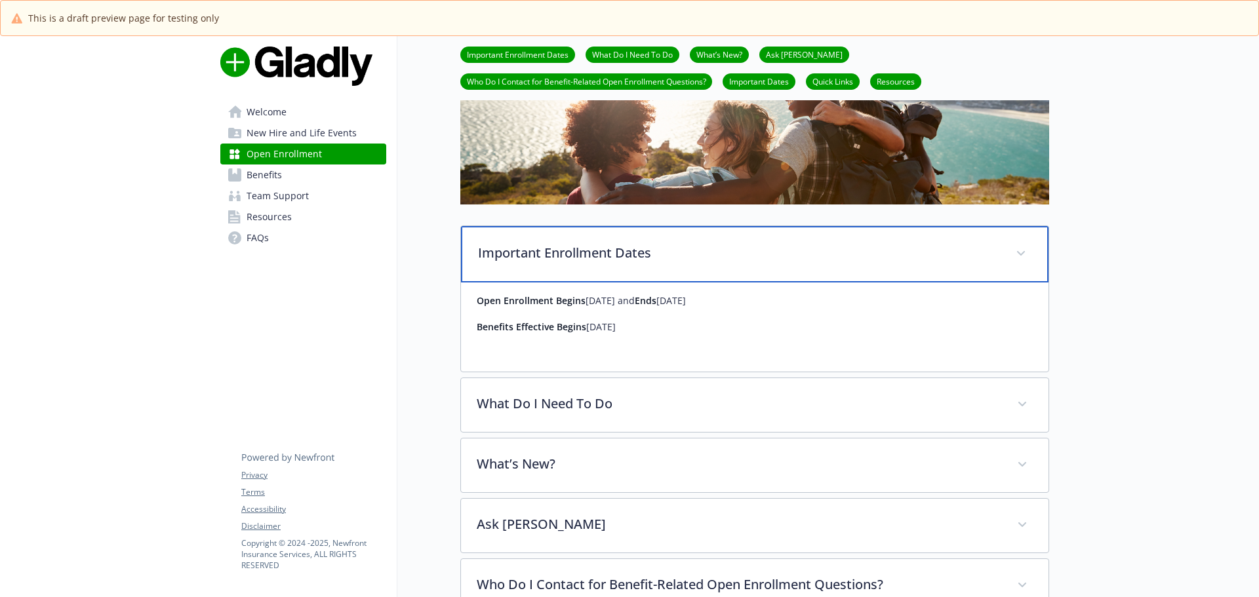
click at [604, 256] on p "Important Enrollment Dates" at bounding box center [739, 253] width 522 height 20
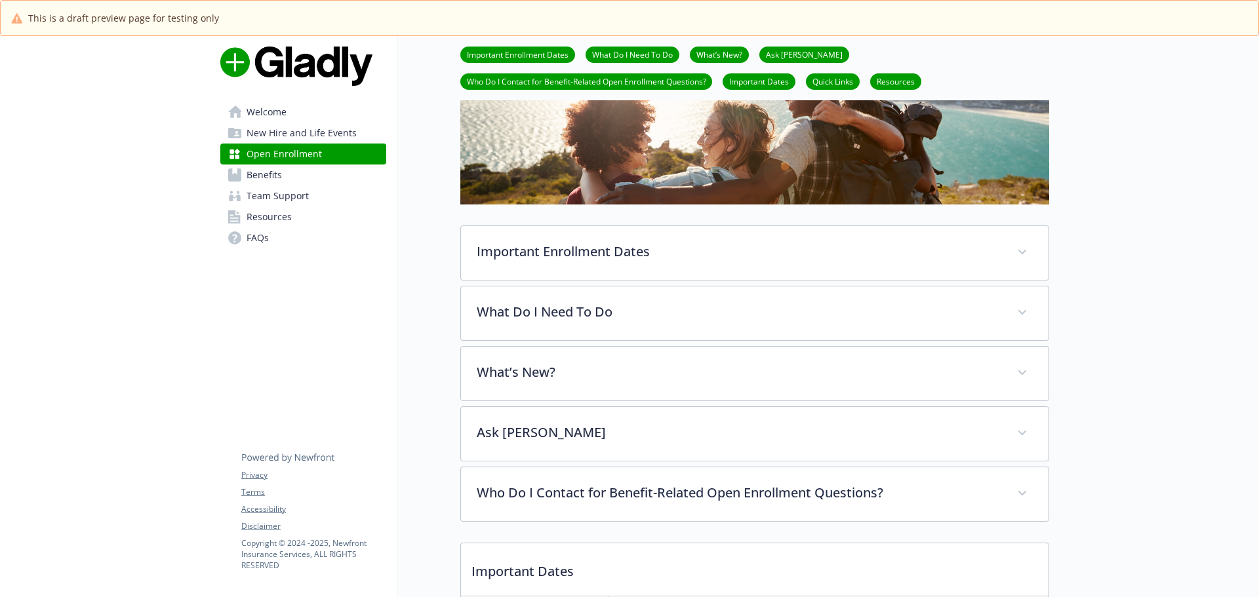
click at [169, 330] on div at bounding box center [105, 519] width 210 height 1229
click at [394, 330] on div "Welcome New Hire and Life Events Open Enrollment Benefits Team Support Resource…" at bounding box center [304, 519] width 188 height 1229
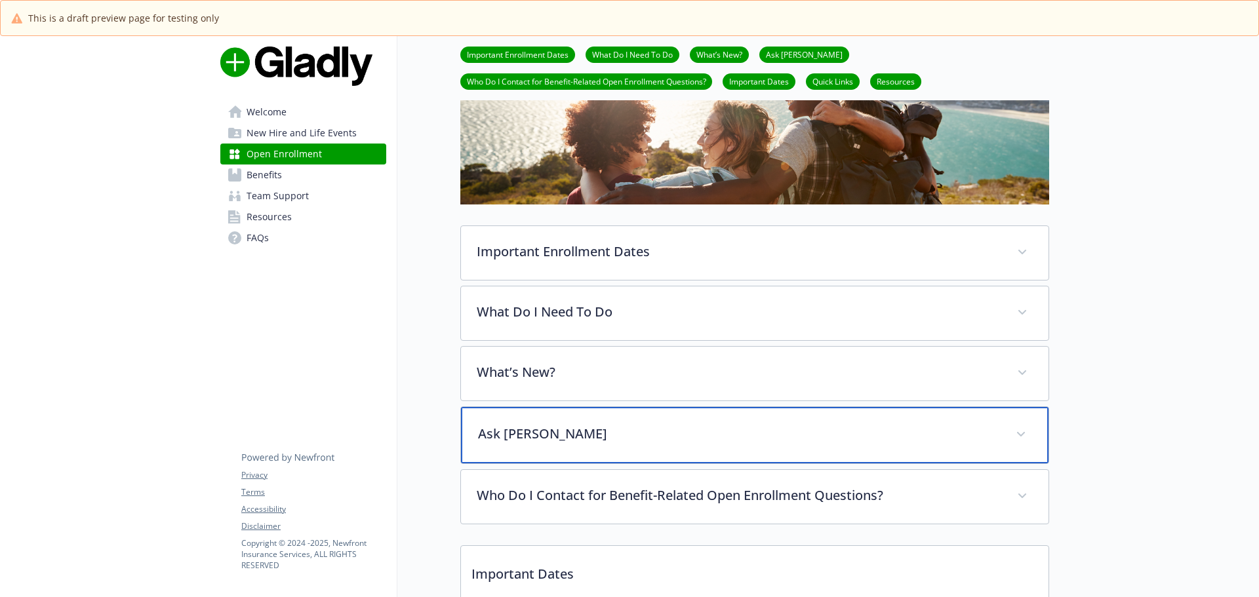
click at [554, 434] on p "Ask [PERSON_NAME]" at bounding box center [739, 434] width 522 height 20
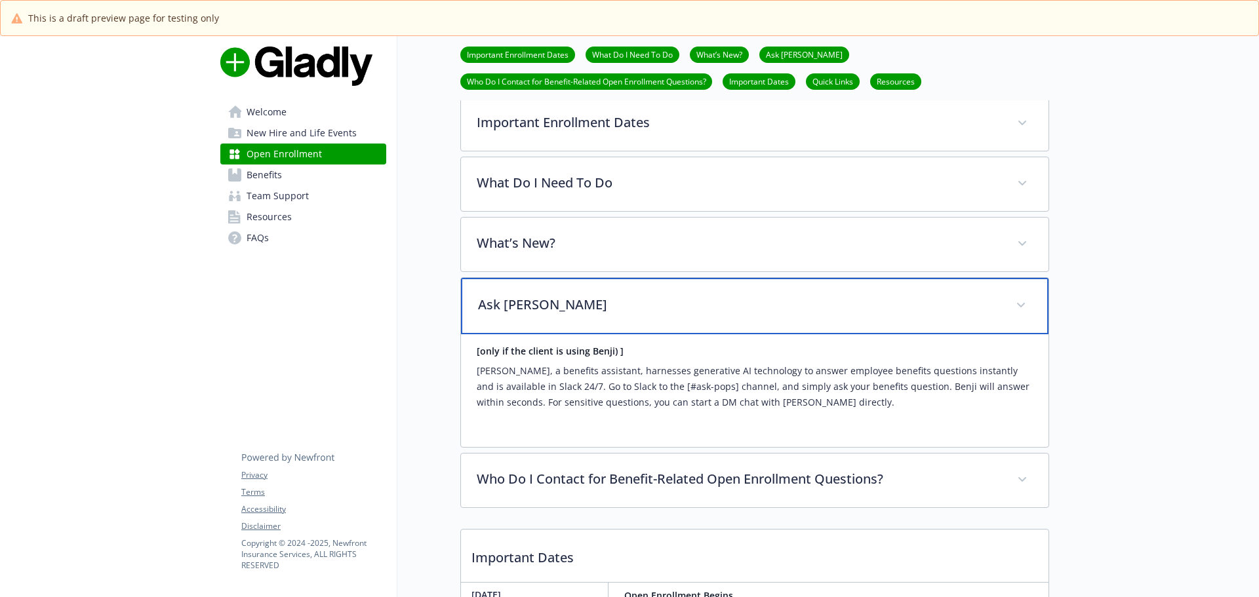
scroll to position [262, 0]
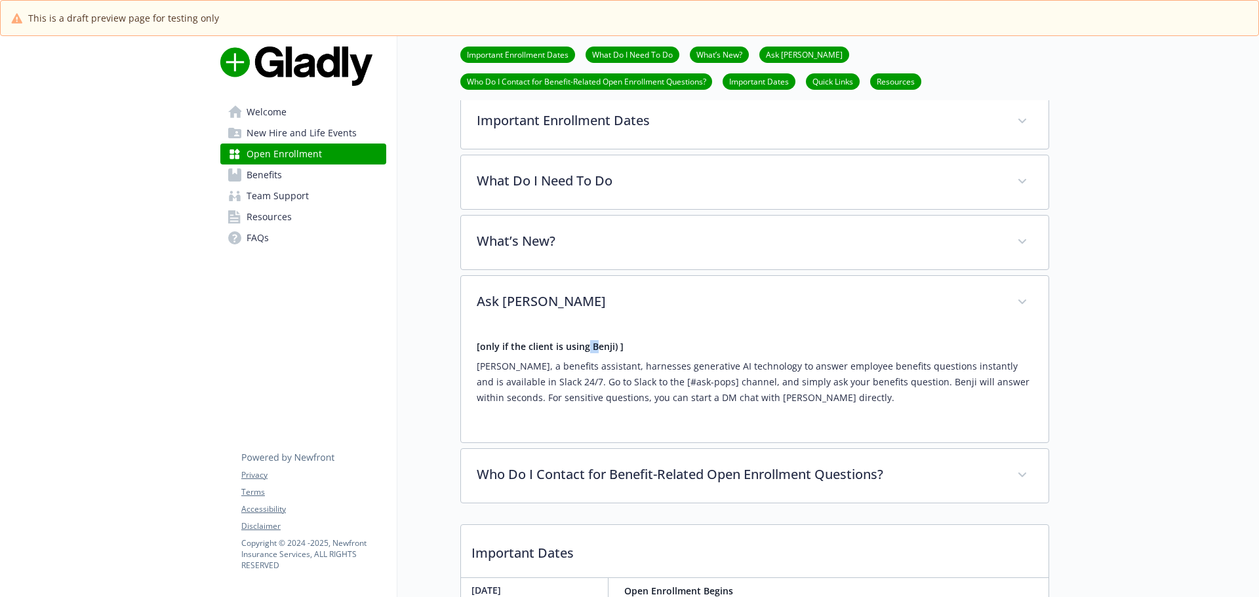
click at [587, 353] on h4 "[only if the client is using Benji) ]" at bounding box center [755, 346] width 556 height 13
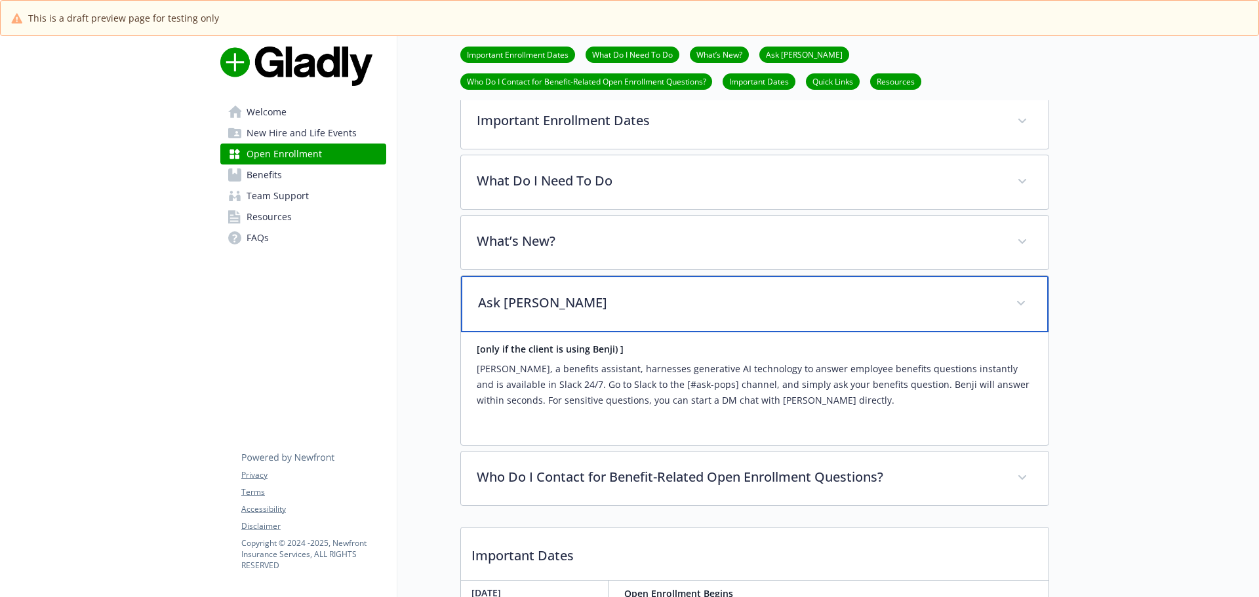
click at [559, 326] on div "Ask [PERSON_NAME]" at bounding box center [754, 304] width 587 height 56
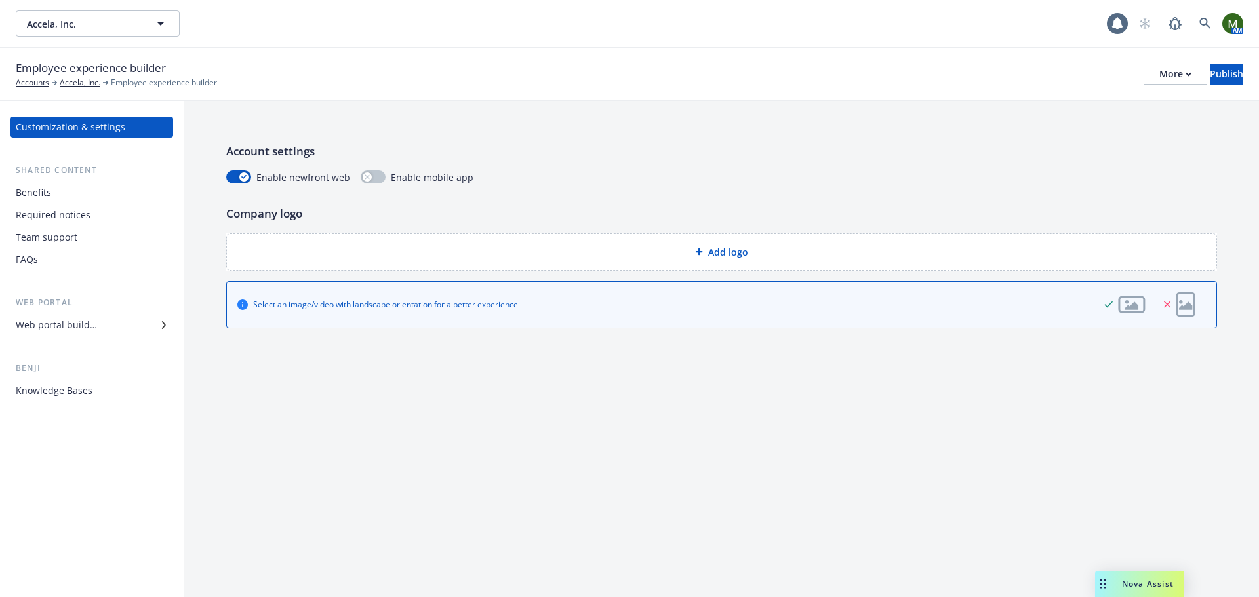
click at [111, 195] on div "Benefits" at bounding box center [92, 192] width 152 height 21
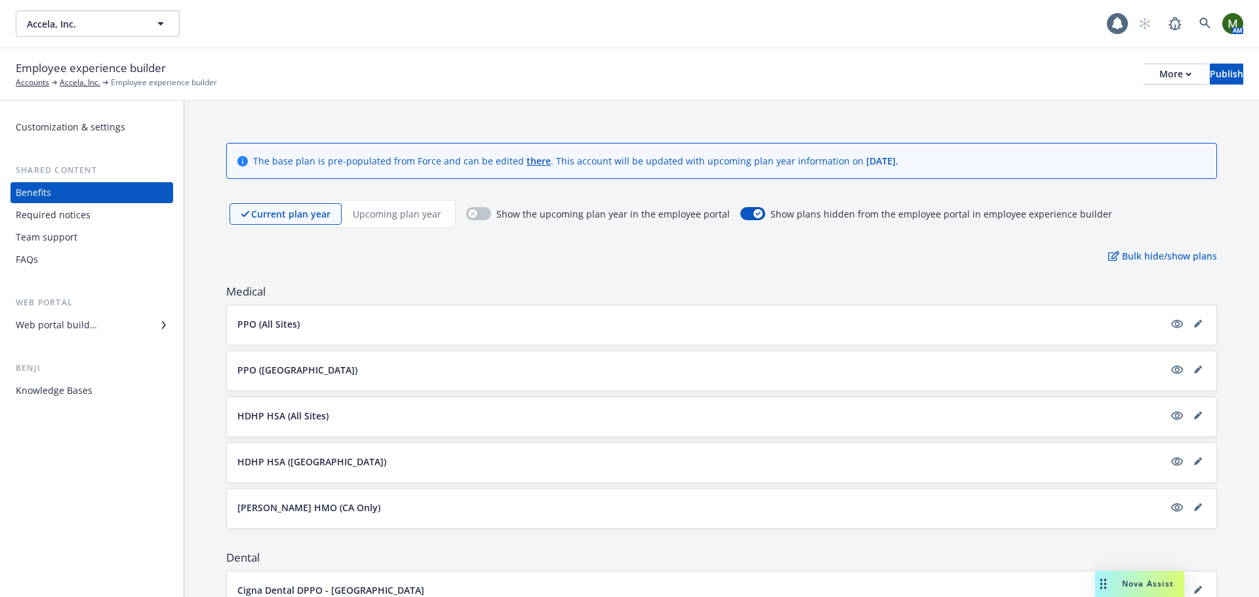
click at [391, 207] on p "Upcoming plan year" at bounding box center [397, 214] width 89 height 14
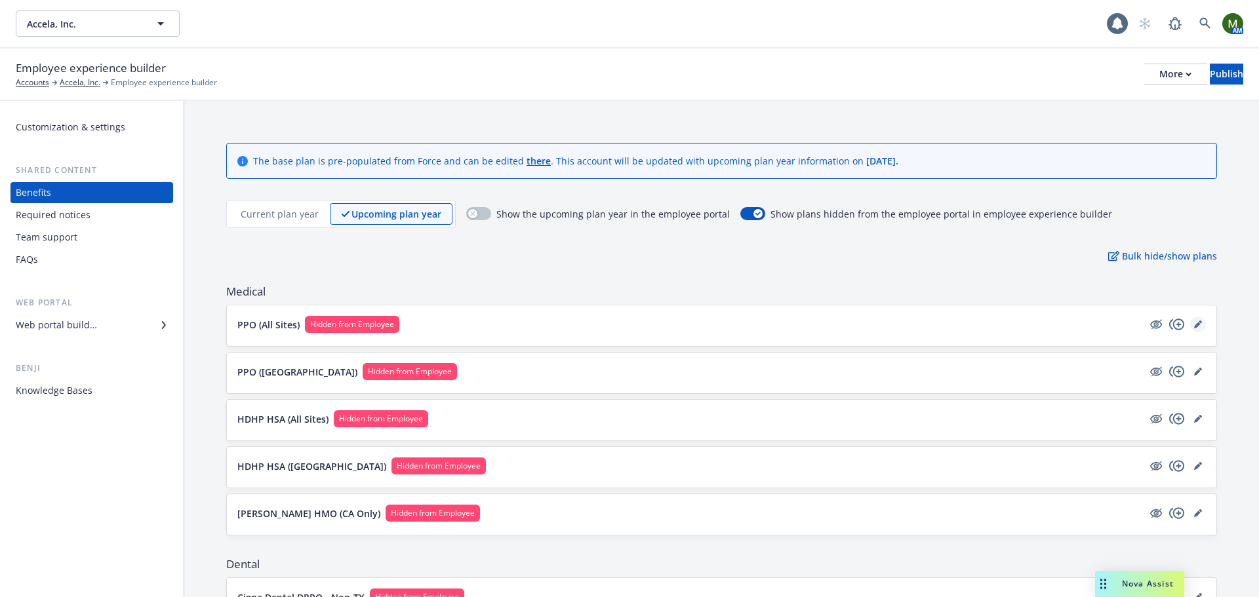
click at [1199, 323] on icon "editPencil" at bounding box center [1200, 322] width 3 height 3
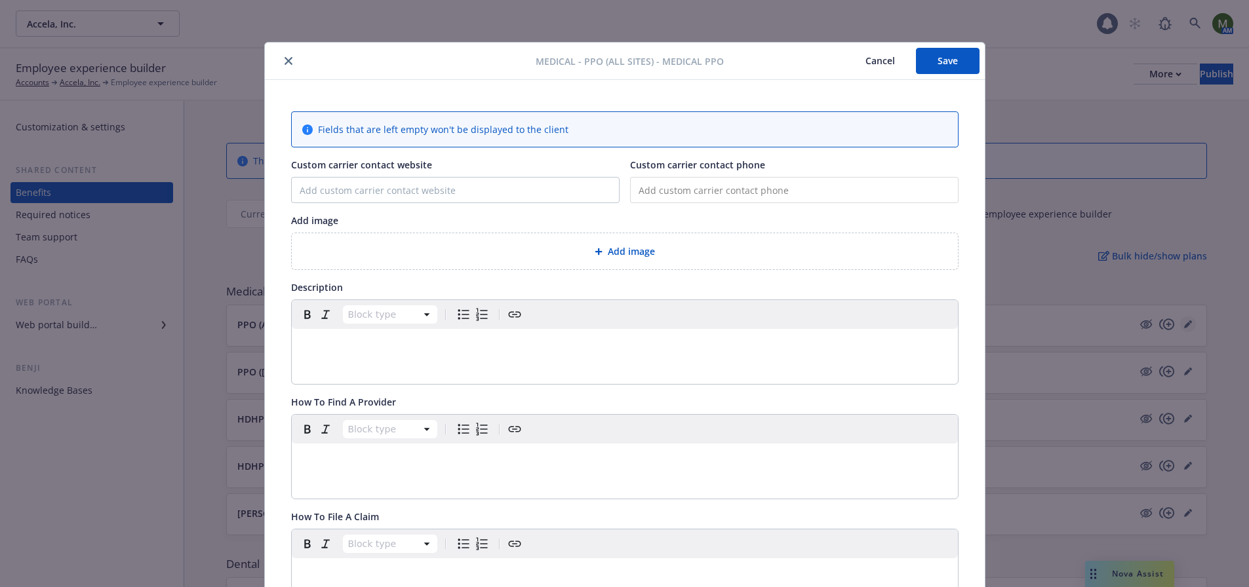
scroll to position [39, 0]
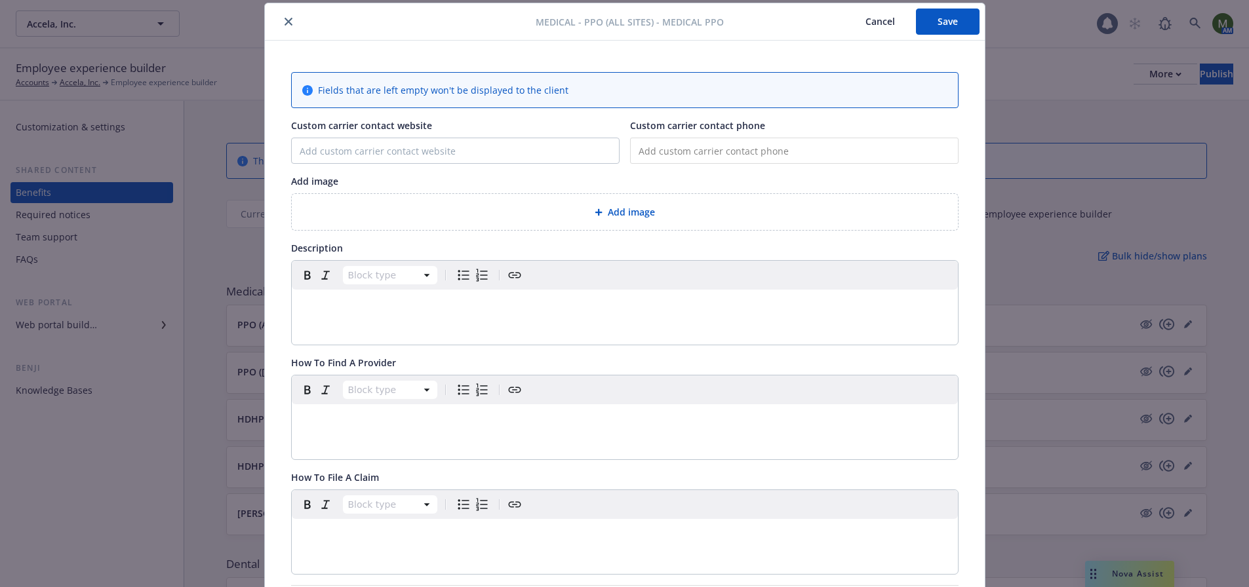
click at [285, 22] on icon "close" at bounding box center [289, 22] width 8 height 8
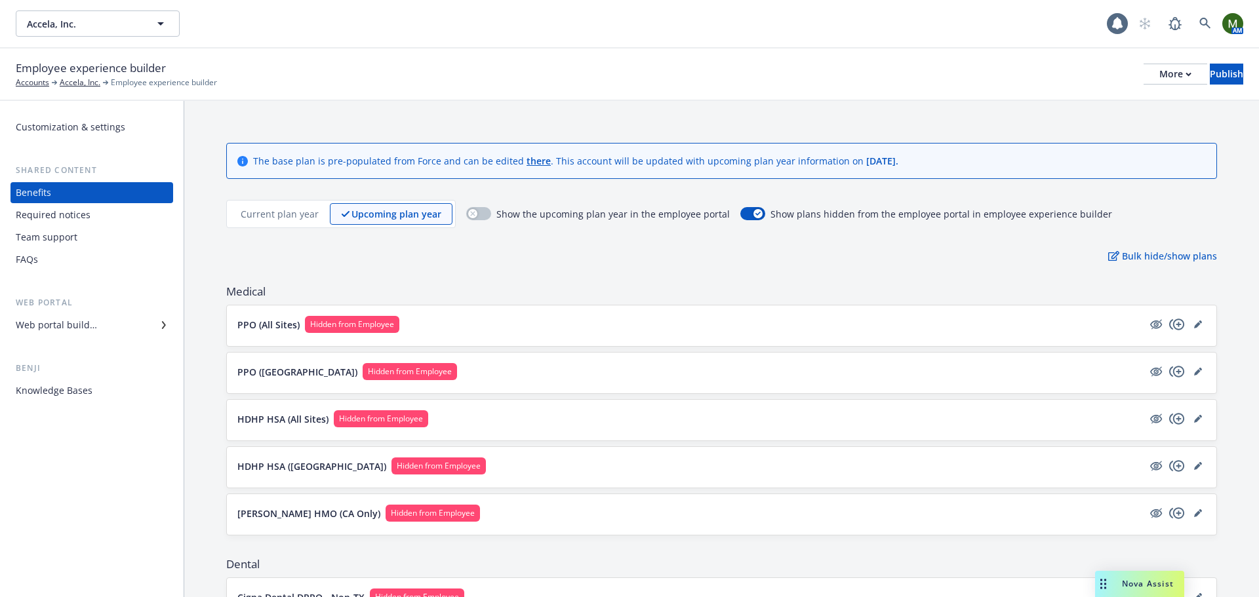
click at [275, 214] on p "Current plan year" at bounding box center [280, 214] width 78 height 14
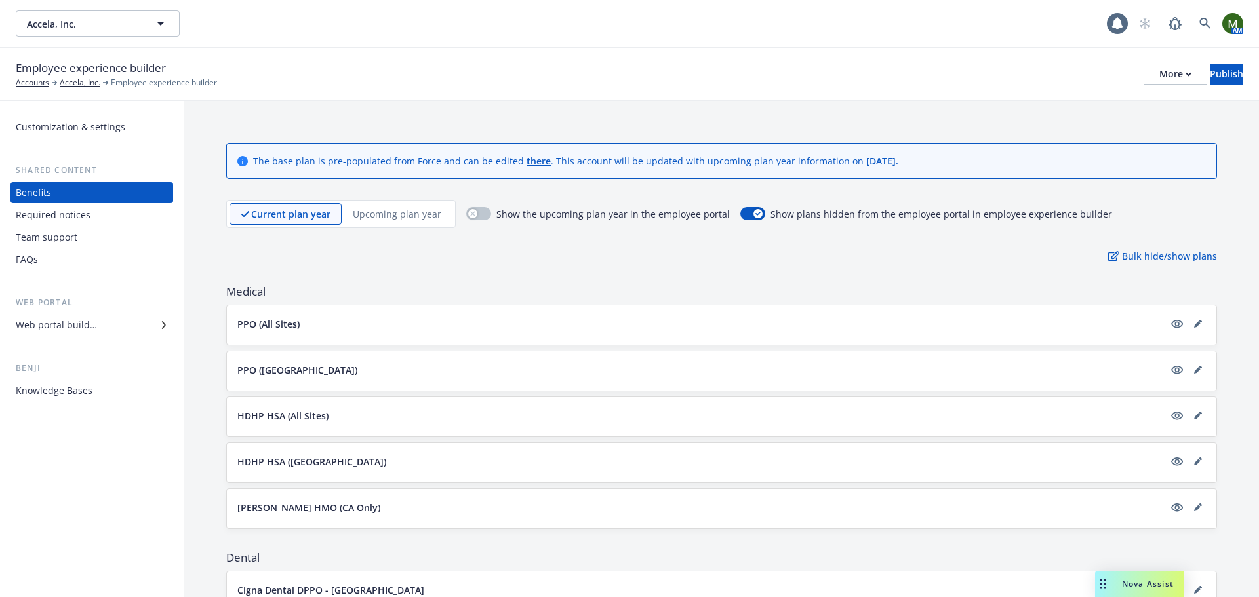
click at [368, 218] on p "Upcoming plan year" at bounding box center [397, 214] width 89 height 14
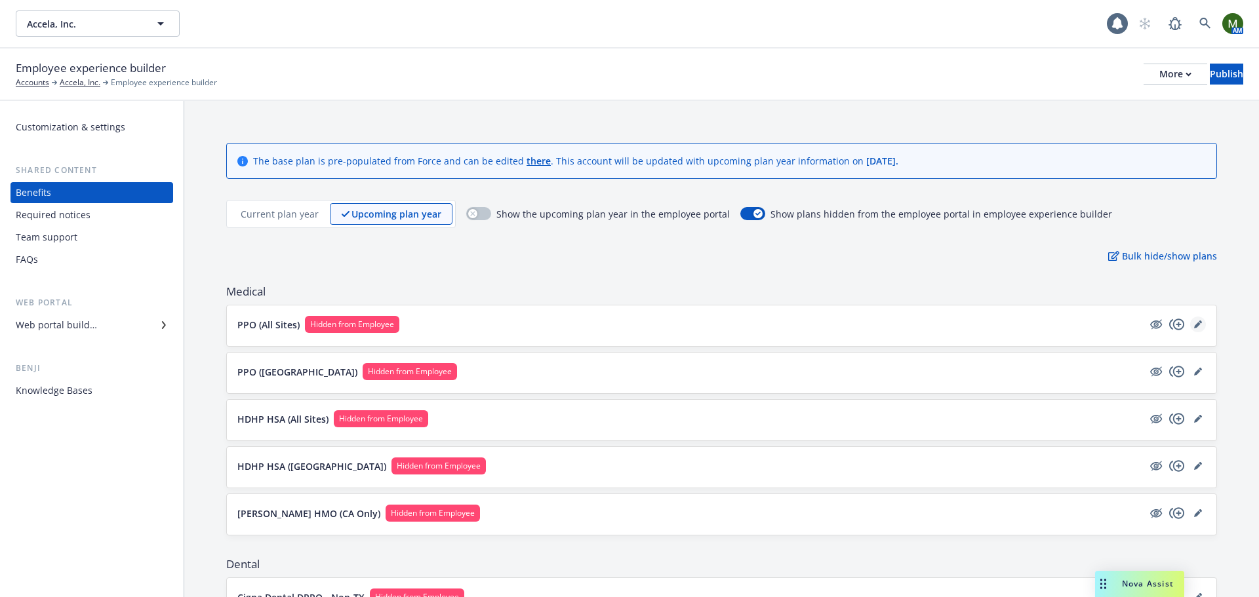
click at [1194, 325] on icon "editPencil" at bounding box center [1198, 325] width 8 height 8
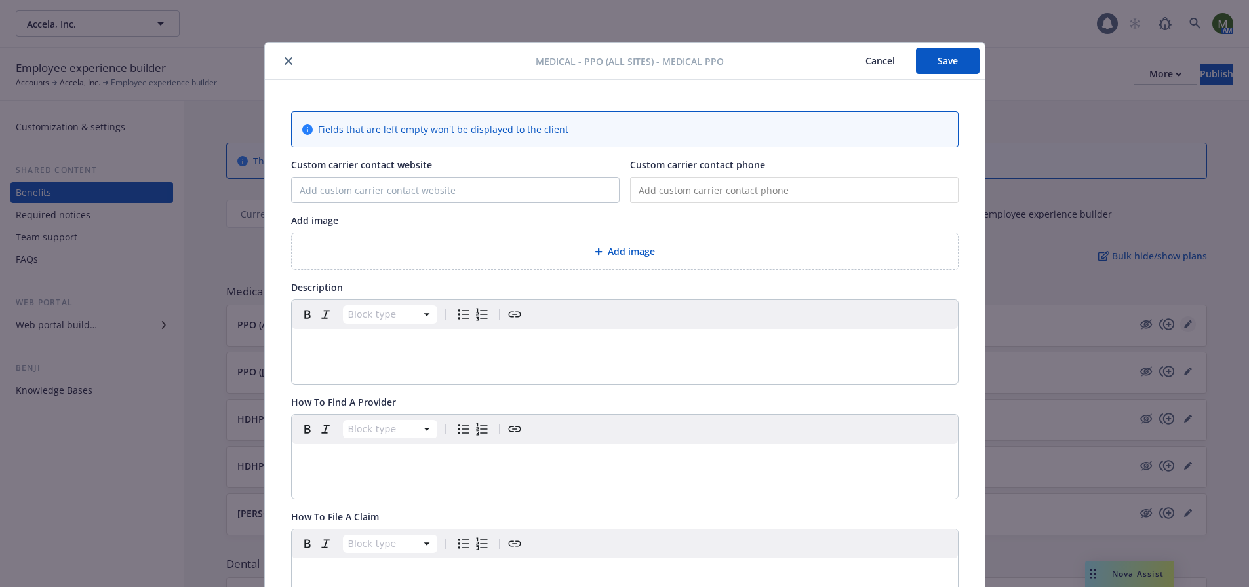
scroll to position [39, 0]
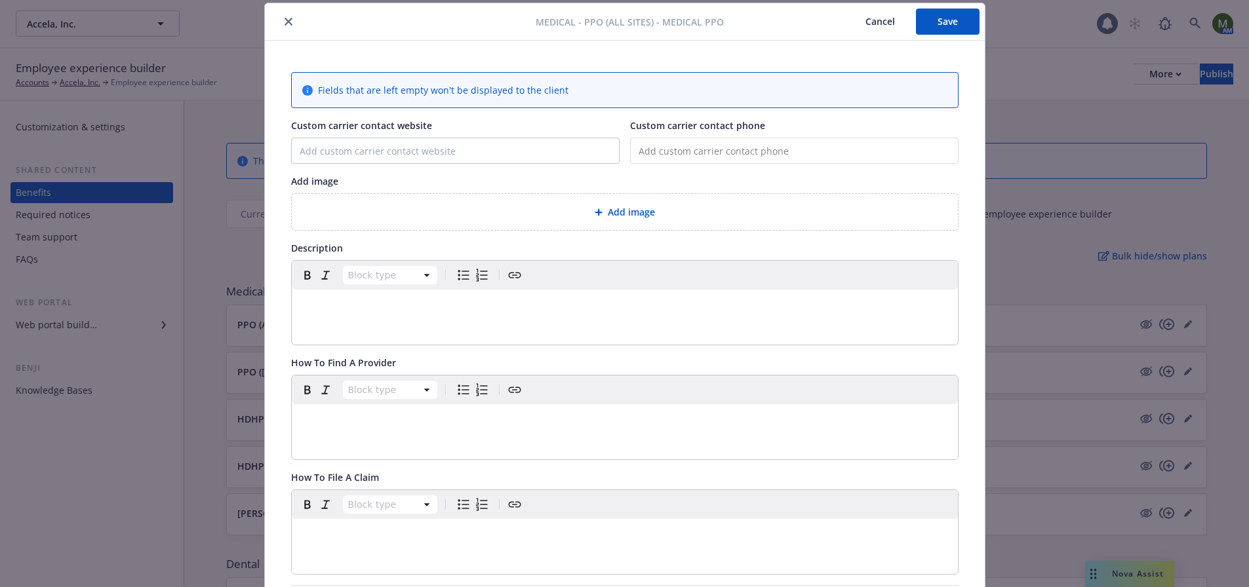
click at [281, 26] on button "close" at bounding box center [289, 22] width 16 height 16
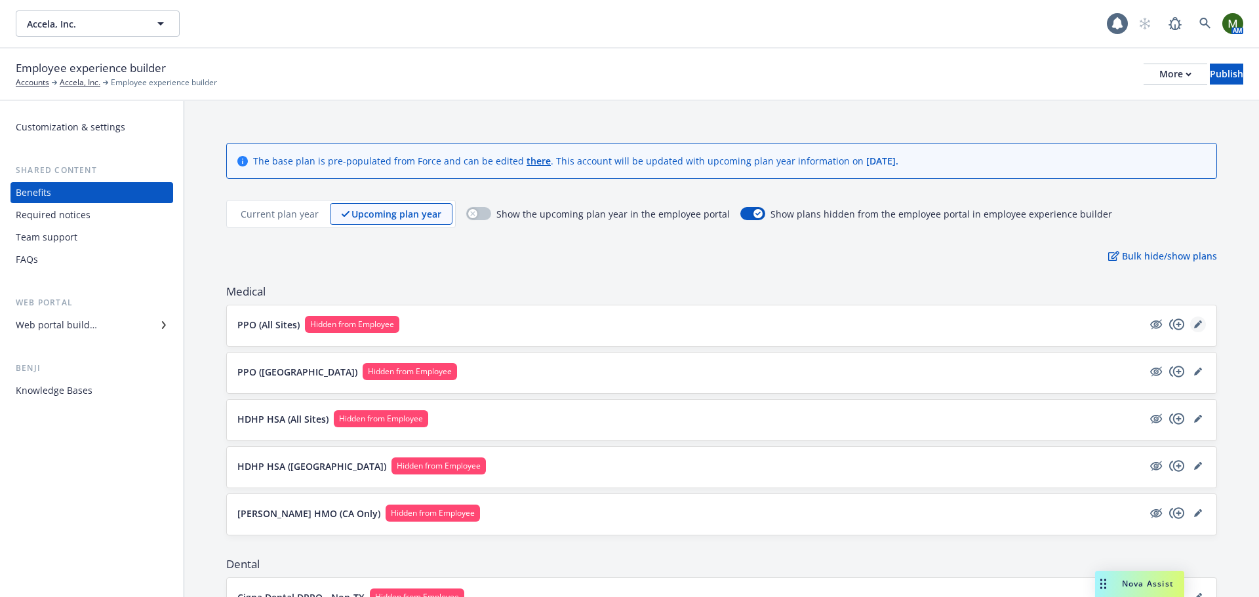
click at [1194, 325] on icon "editPencil" at bounding box center [1197, 325] width 7 height 7
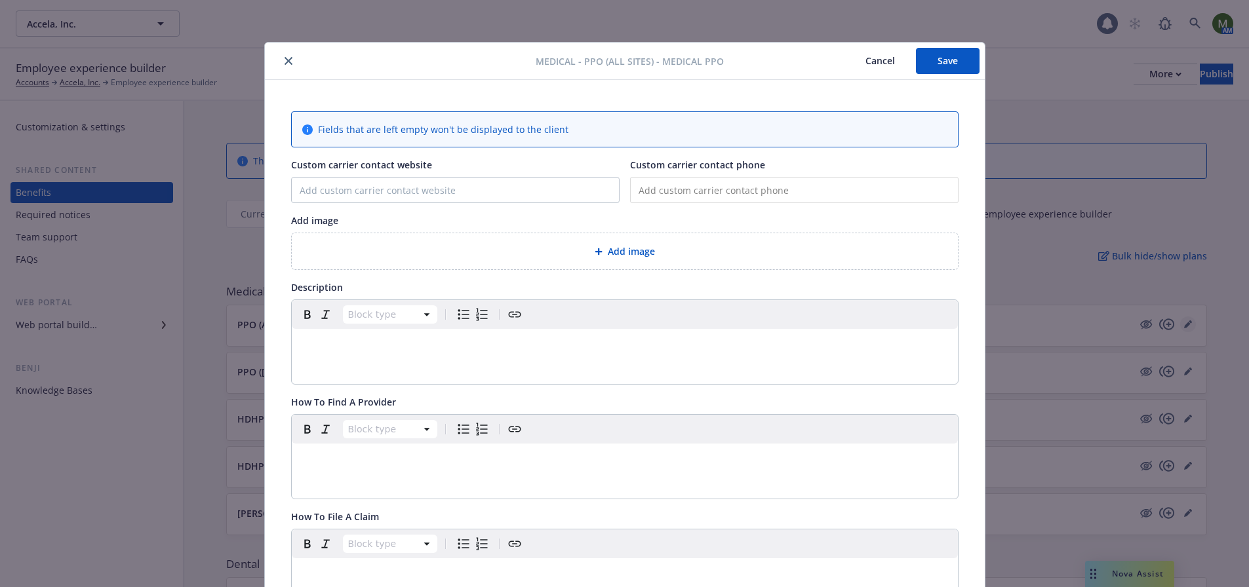
scroll to position [39, 0]
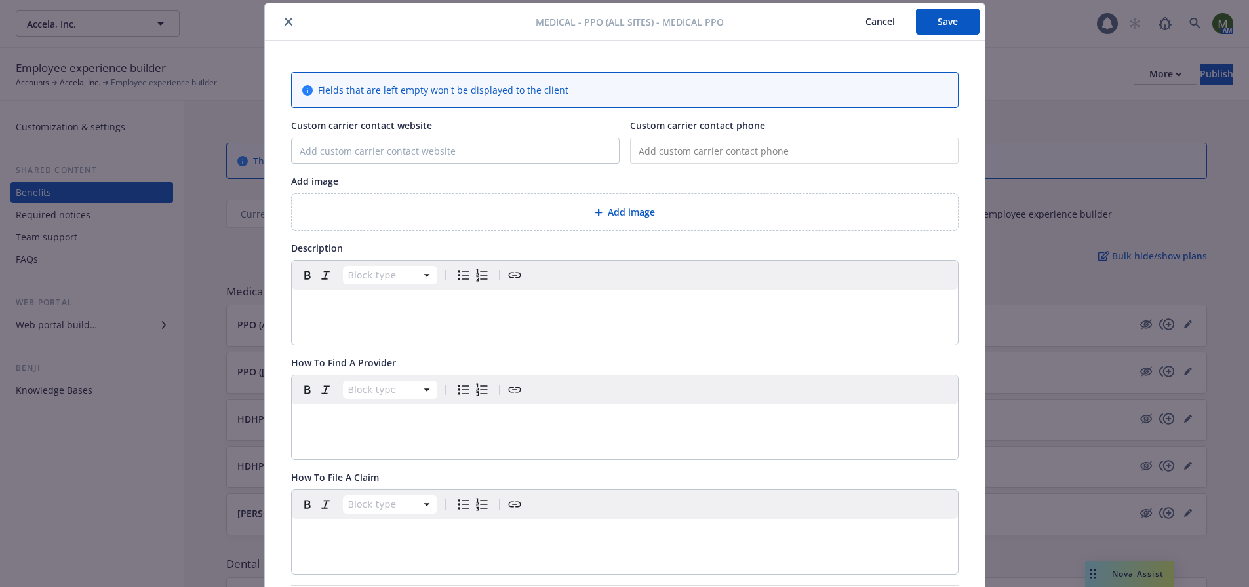
click at [285, 20] on icon "close" at bounding box center [289, 22] width 8 height 8
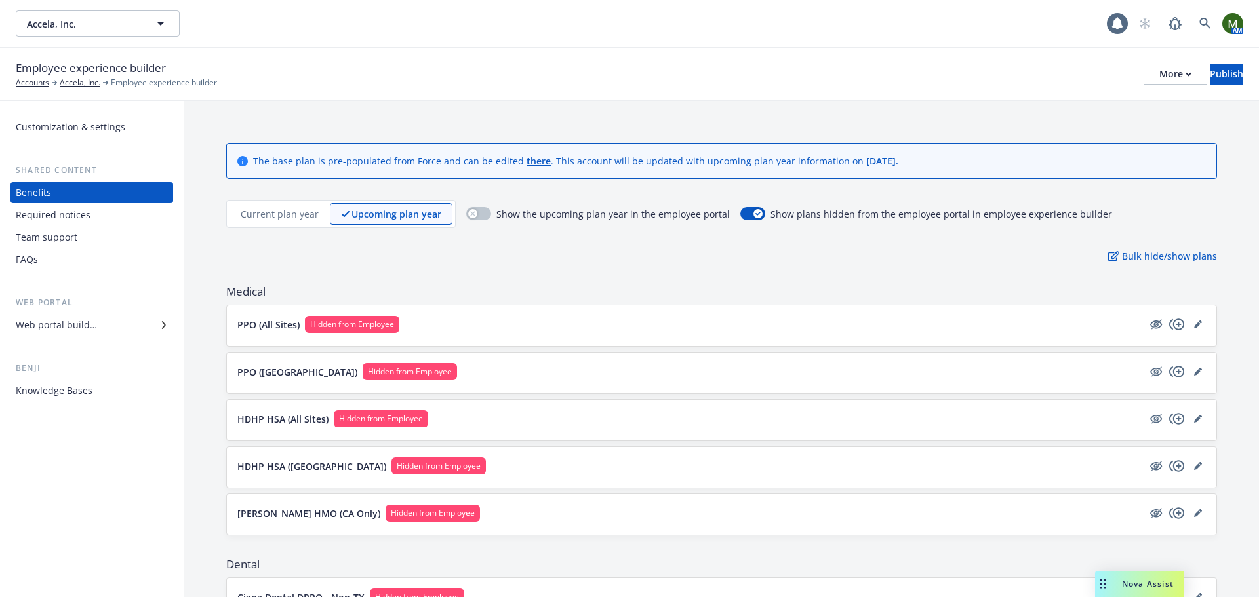
click at [285, 216] on p "Current plan year" at bounding box center [280, 214] width 78 height 14
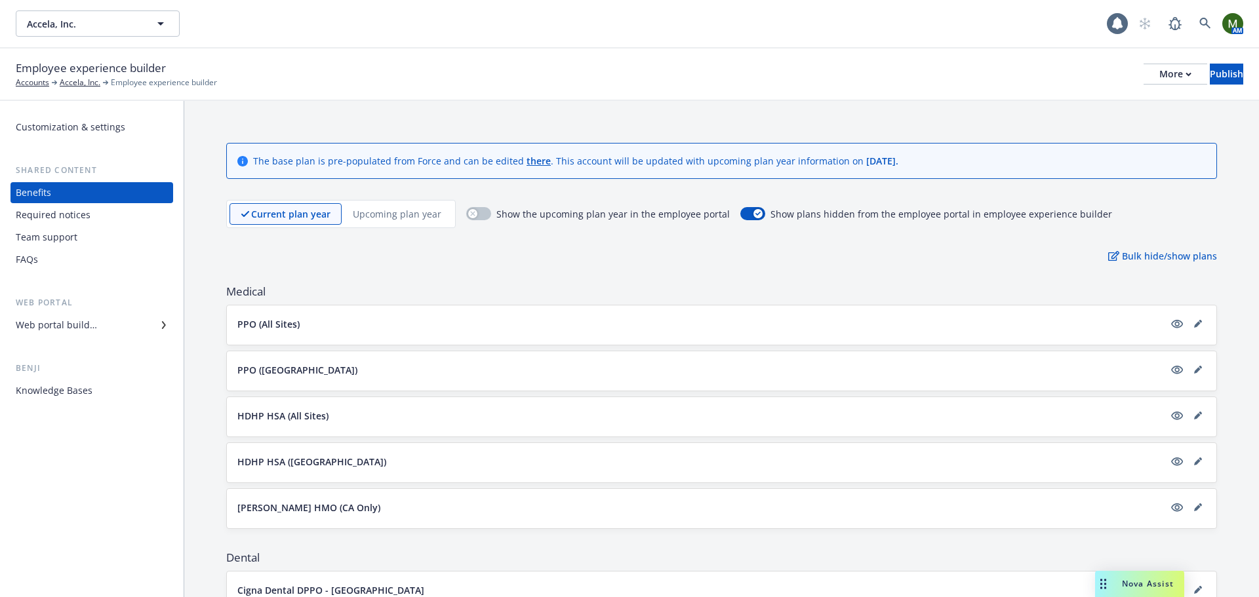
click at [367, 216] on p "Upcoming plan year" at bounding box center [397, 214] width 89 height 14
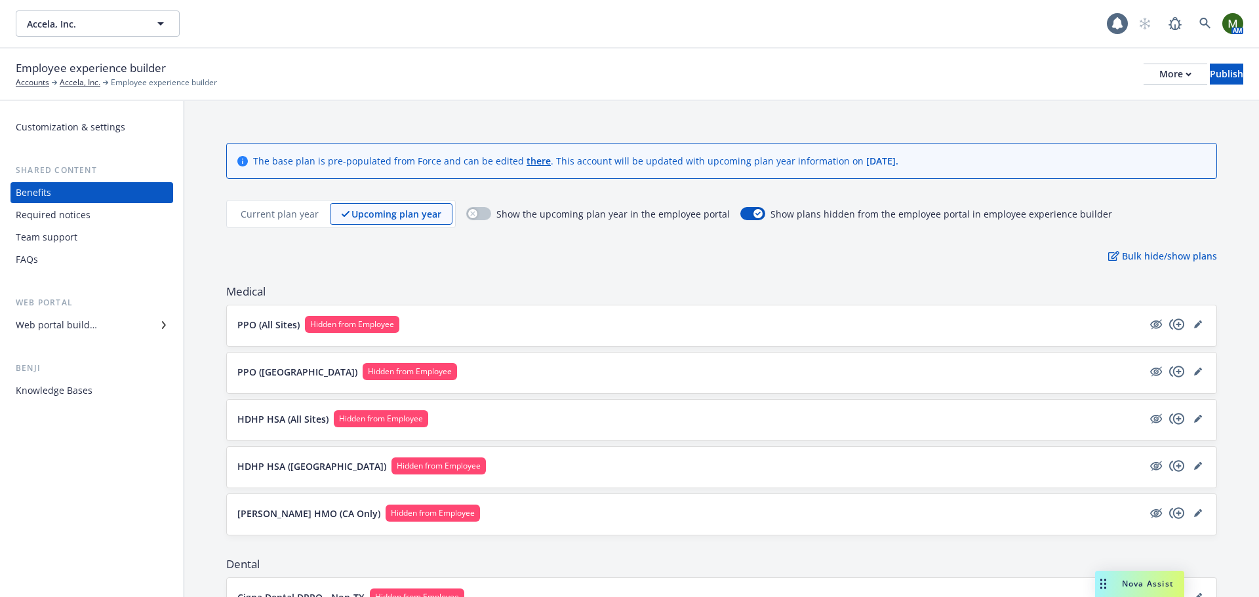
click at [280, 208] on p "Current plan year" at bounding box center [280, 214] width 78 height 14
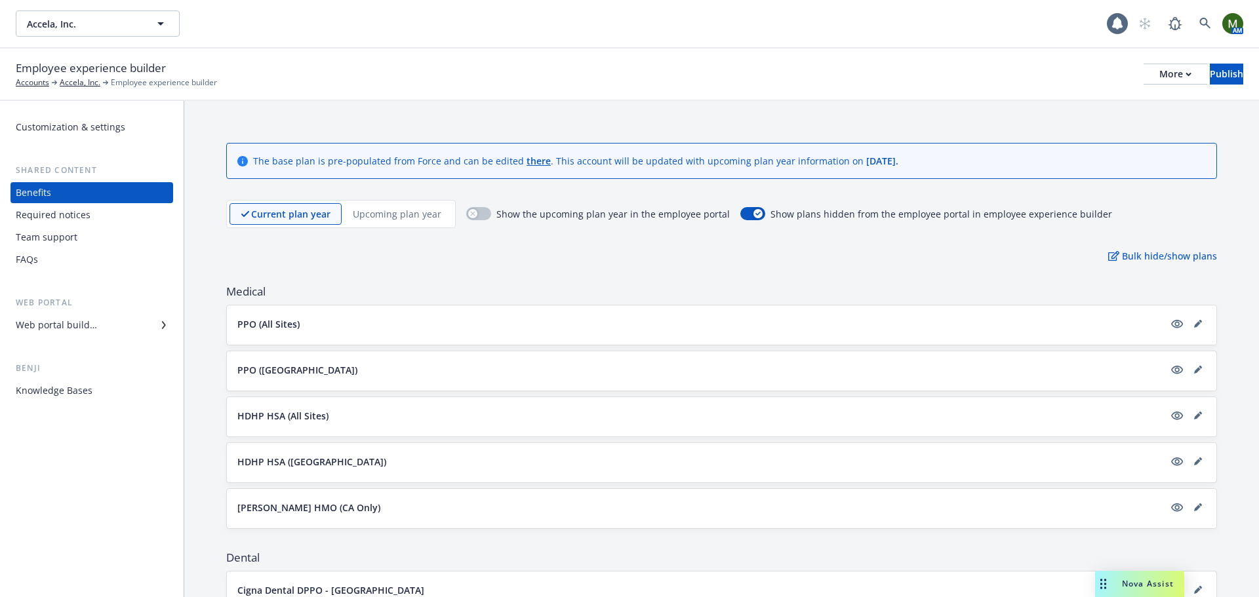
click at [372, 208] on p "Upcoming plan year" at bounding box center [397, 214] width 89 height 14
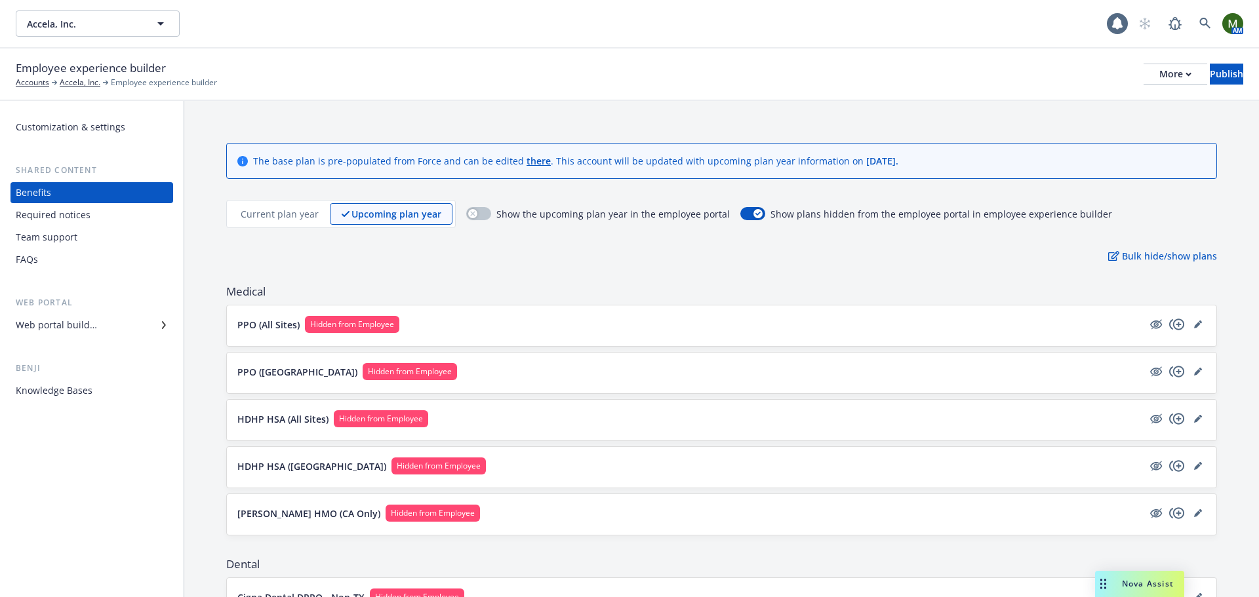
click at [305, 216] on p "Current plan year" at bounding box center [280, 214] width 78 height 14
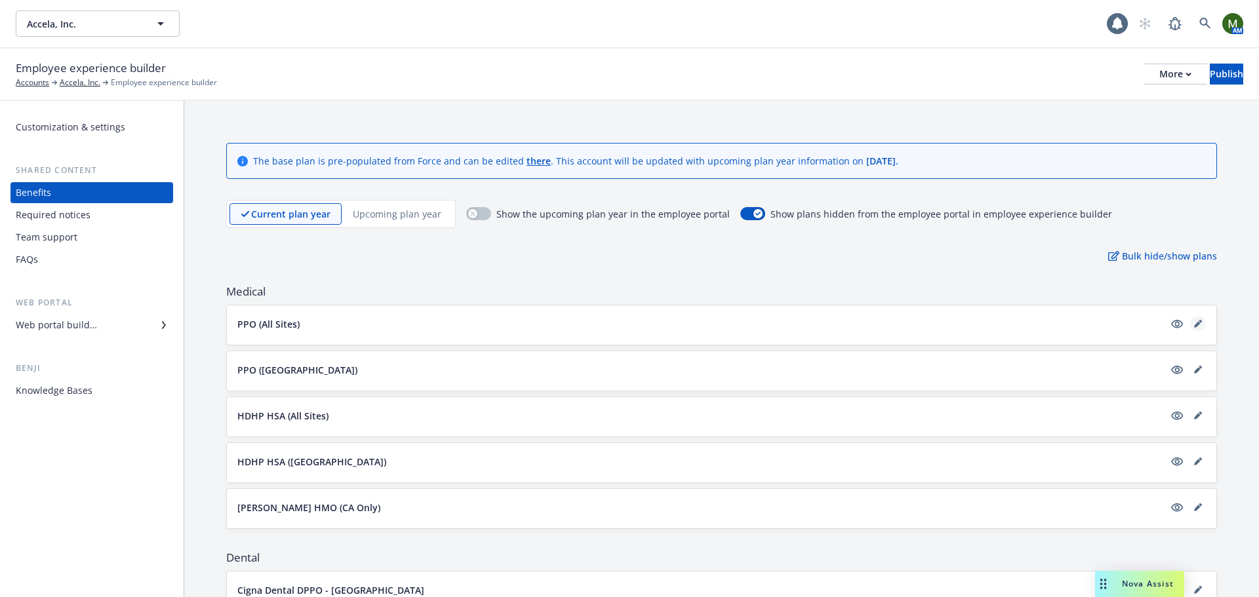
click at [1190, 329] on link "editPencil" at bounding box center [1198, 324] width 16 height 16
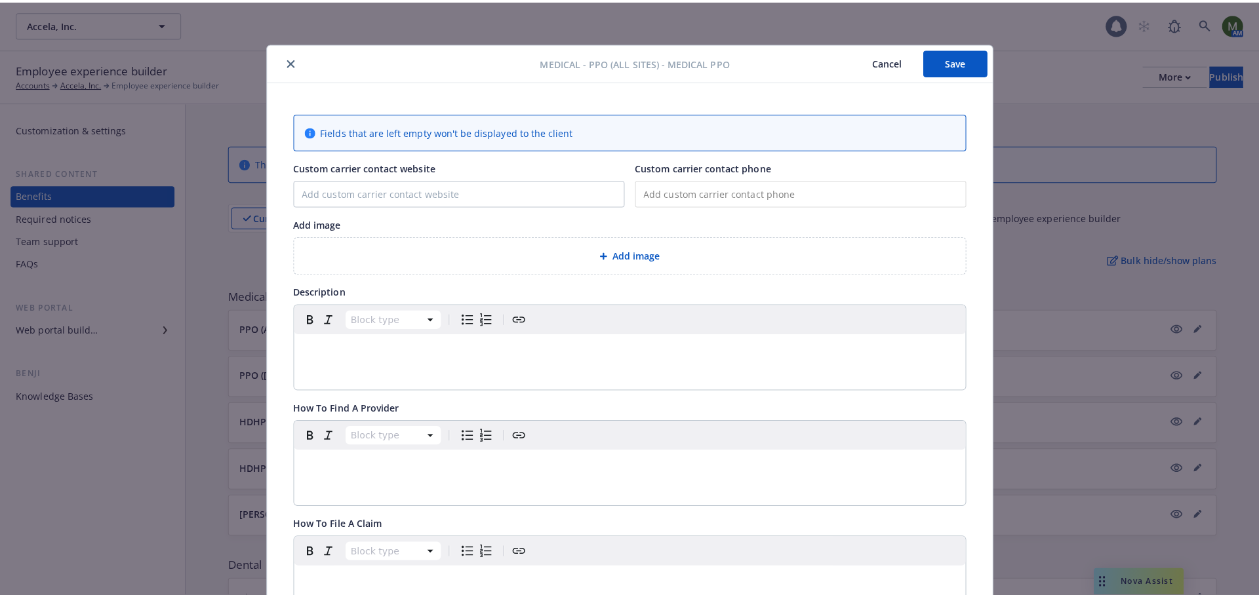
scroll to position [39, 0]
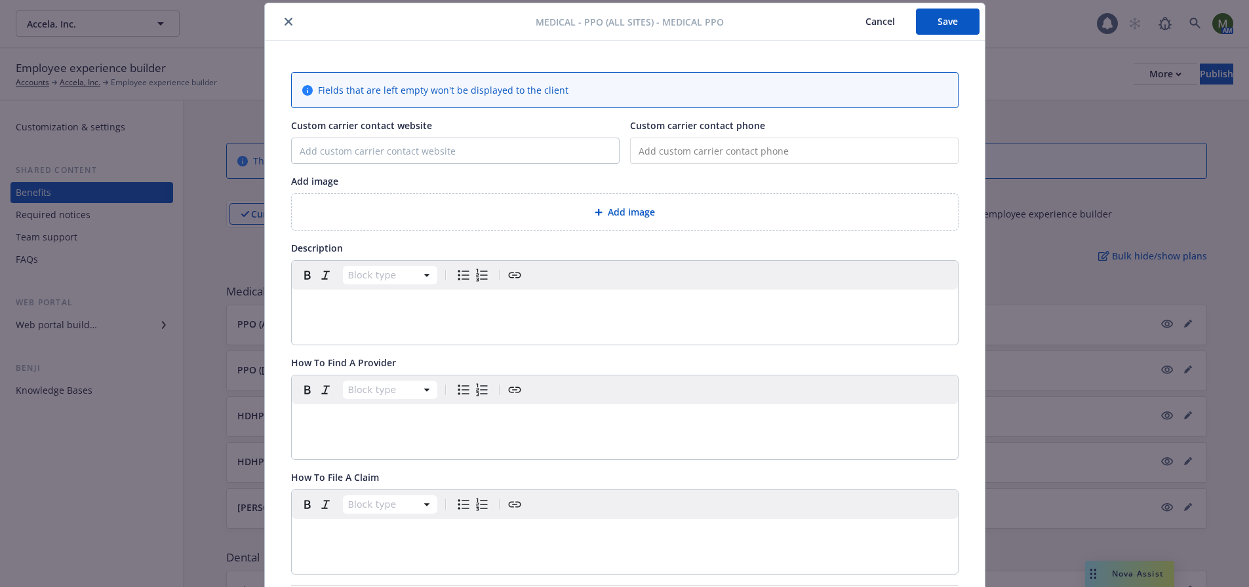
click at [285, 22] on icon "close" at bounding box center [289, 22] width 8 height 8
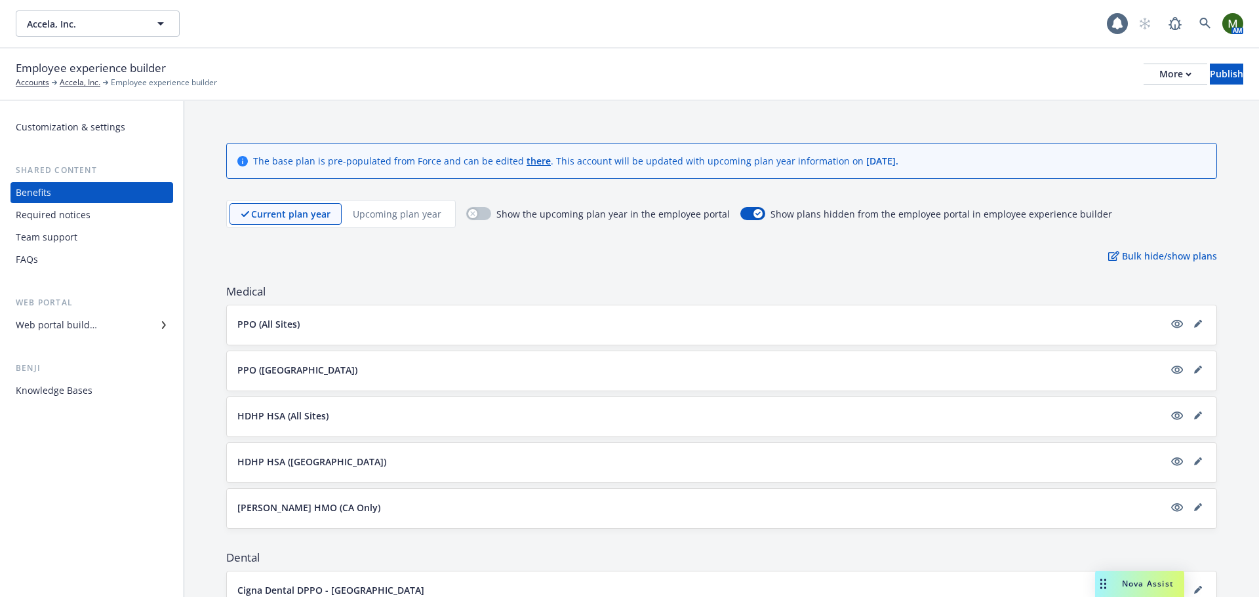
click at [382, 208] on p "Upcoming plan year" at bounding box center [397, 214] width 89 height 14
